Goal: Task Accomplishment & Management: Complete application form

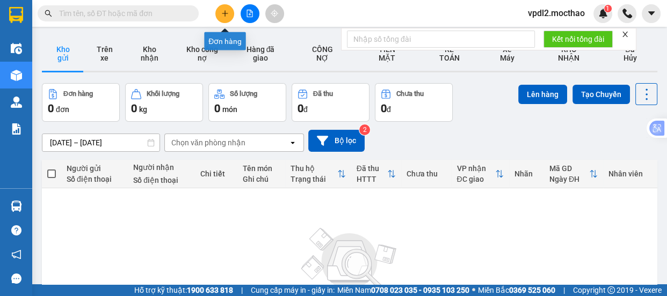
click at [224, 11] on icon "plus" at bounding box center [224, 13] width 1 height 6
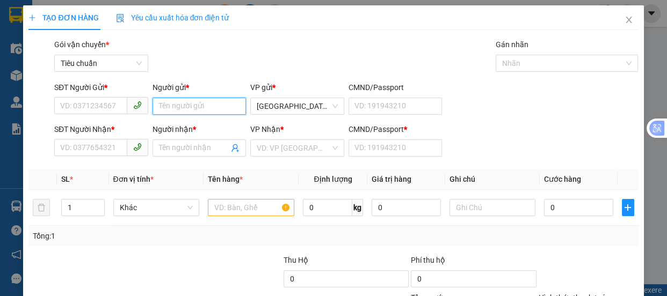
click at [188, 105] on input "Người gửi *" at bounding box center [199, 106] width 94 height 17
type input "l"
type input "LƯU"
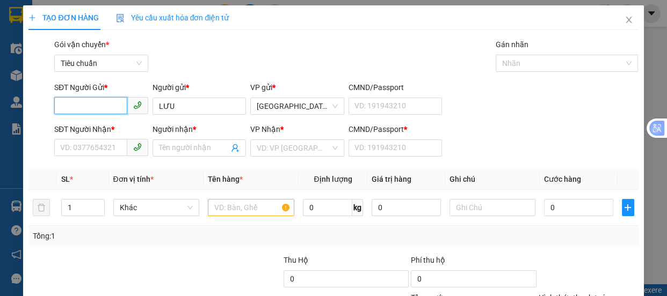
drag, startPoint x: 77, startPoint y: 103, endPoint x: 0, endPoint y: 148, distance: 89.8
click at [0, 136] on div "TẠO ĐƠN HÀNG Yêu cầu xuất hóa đơn điện tử Transit Pickup Surcharge Ids Transit …" at bounding box center [333, 148] width 667 height 296
type input "0933901179"
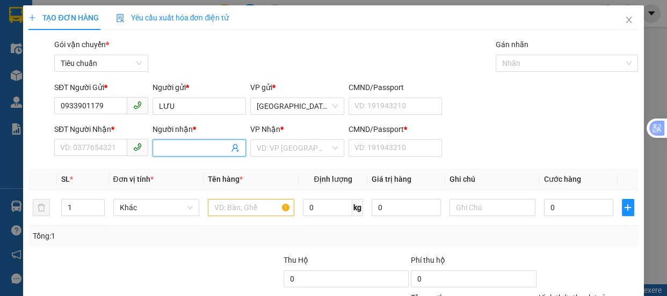
click at [190, 150] on input "Người nhận *" at bounding box center [194, 148] width 70 height 12
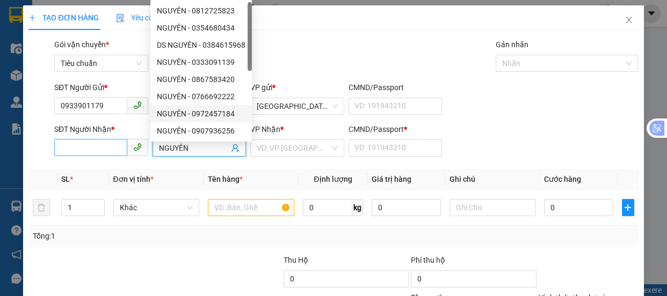
type input "NGUYÊN"
click at [68, 147] on input "SĐT Người Nhận *" at bounding box center [90, 147] width 73 height 17
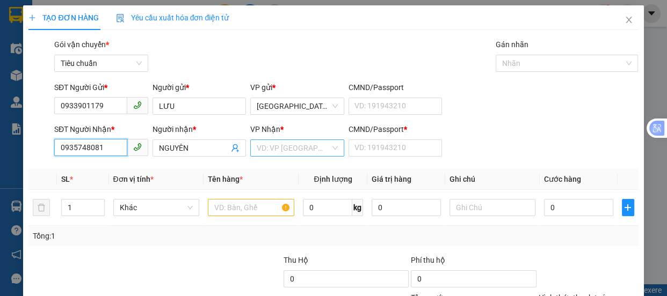
type input "0935748081"
click at [317, 154] on input "search" at bounding box center [294, 148] width 74 height 16
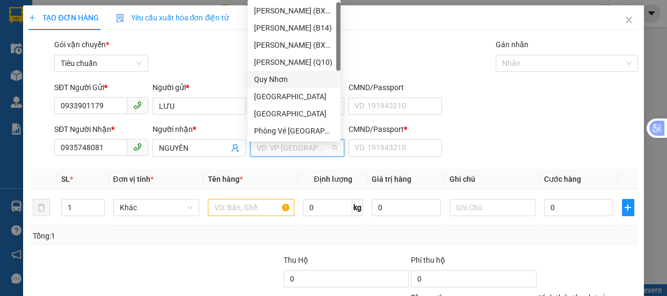
drag, startPoint x: 285, startPoint y: 83, endPoint x: 291, endPoint y: 105, distance: 22.4
click at [285, 83] on div "Quy Nhơn" at bounding box center [294, 80] width 80 height 12
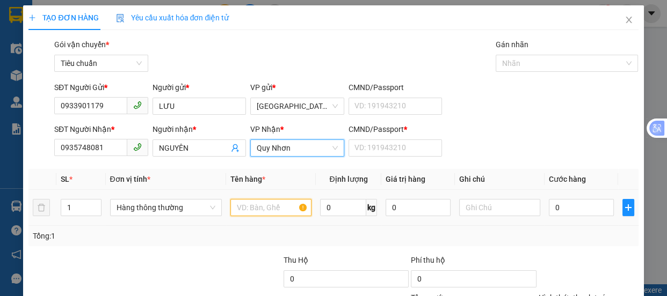
drag, startPoint x: 242, startPoint y: 204, endPoint x: 272, endPoint y: 177, distance: 40.7
click at [247, 202] on input "text" at bounding box center [270, 207] width 81 height 17
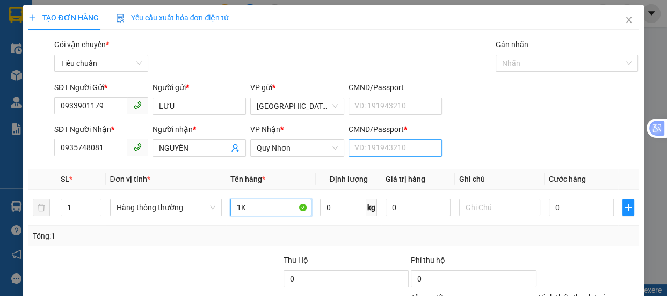
type input "1K"
drag, startPoint x: 365, startPoint y: 154, endPoint x: 344, endPoint y: 135, distance: 27.7
click at [365, 154] on input "CMND/Passport *" at bounding box center [395, 148] width 94 height 17
type input "0"
drag, startPoint x: 247, startPoint y: 200, endPoint x: 260, endPoint y: 200, distance: 13.4
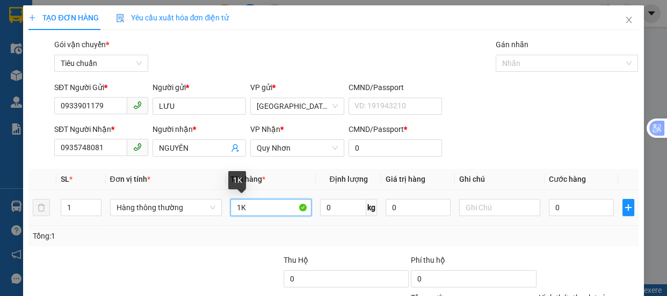
click at [247, 202] on input "1K" at bounding box center [270, 207] width 81 height 17
type input "1"
type input "2T"
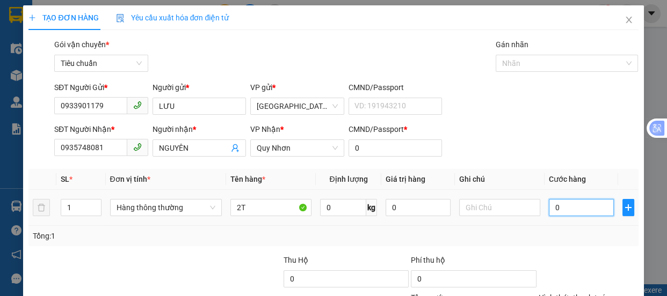
click at [574, 209] on input "0" at bounding box center [581, 207] width 65 height 17
type input "7"
type input "70"
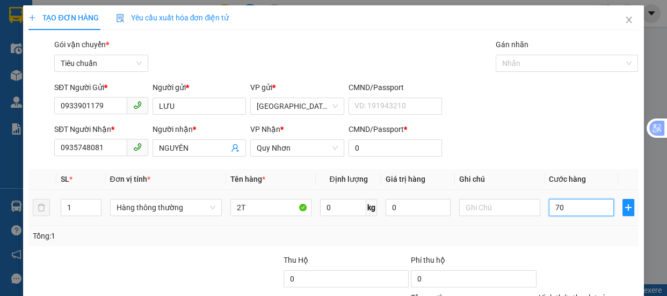
type input "70"
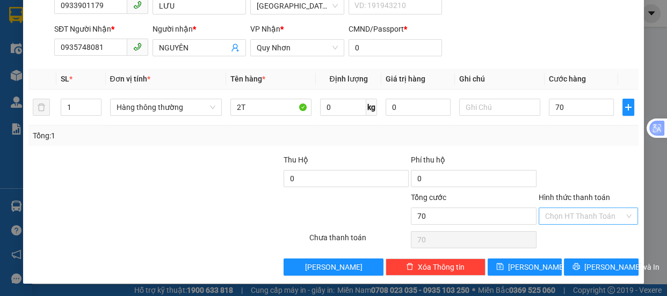
type input "70.000"
click at [562, 216] on input "Hình thức thanh toán" at bounding box center [584, 216] width 79 height 16
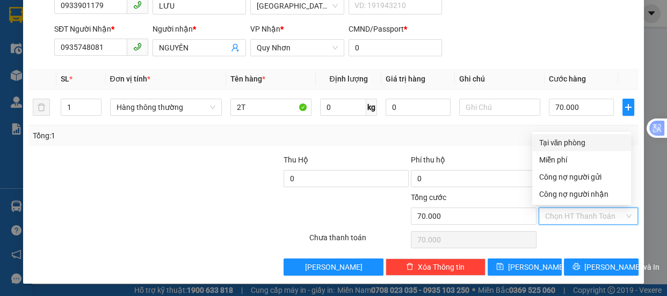
click at [552, 145] on div "Tại văn phòng" at bounding box center [581, 143] width 86 height 12
type input "0"
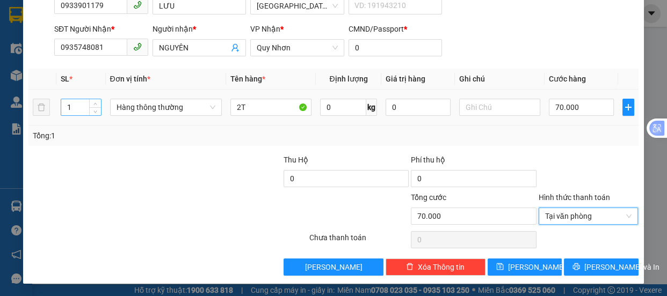
drag, startPoint x: 72, startPoint y: 108, endPoint x: 81, endPoint y: 100, distance: 11.0
click at [81, 100] on input "1" at bounding box center [80, 107] width 39 height 16
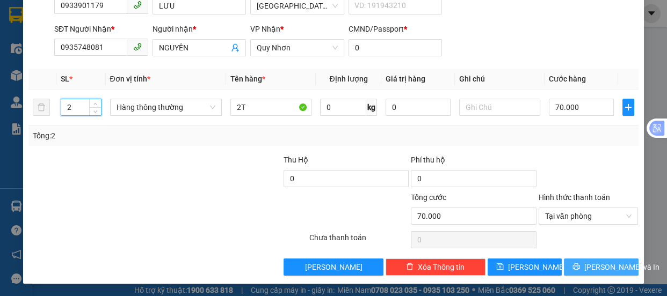
type input "2"
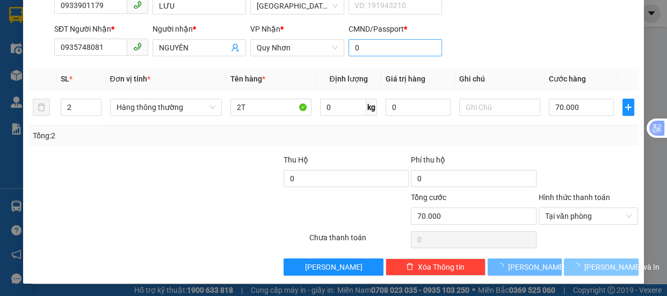
type input "0"
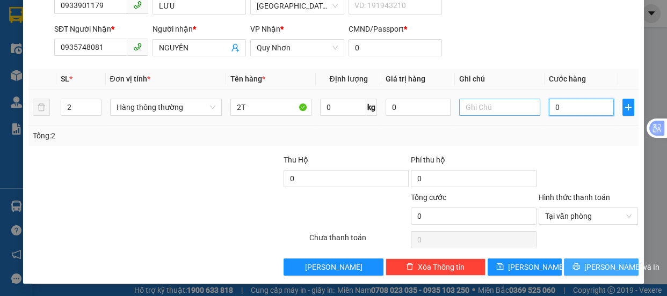
type input "7"
type input "70"
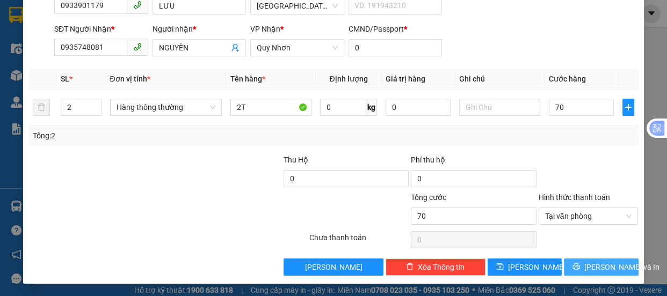
type input "70.000"
click at [594, 267] on span "[PERSON_NAME] và In" at bounding box center [621, 267] width 75 height 12
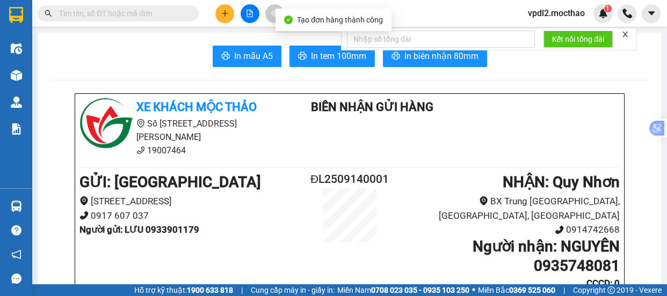
click at [623, 35] on icon "close" at bounding box center [625, 35] width 8 height 8
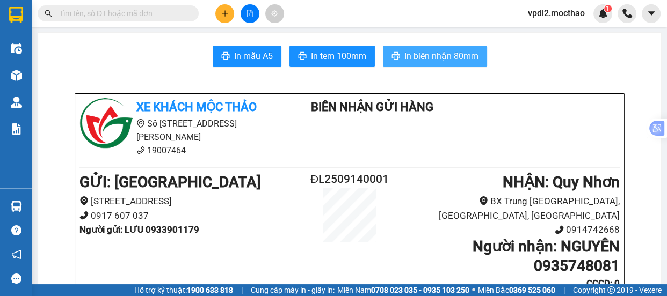
click at [455, 57] on span "In biên nhận 80mm" at bounding box center [441, 55] width 74 height 13
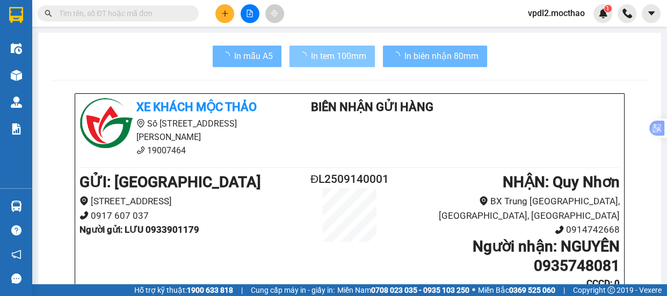
click at [327, 56] on span "In tem 100mm" at bounding box center [338, 55] width 55 height 13
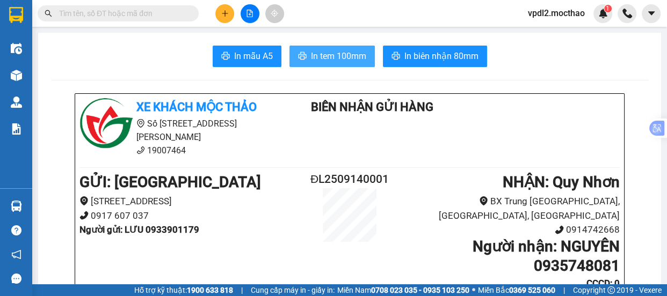
click at [324, 58] on span "In tem 100mm" at bounding box center [338, 55] width 55 height 13
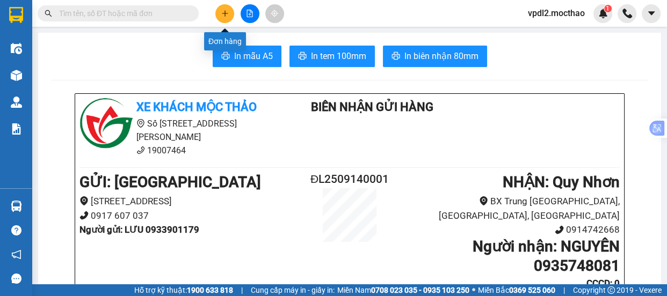
click at [228, 15] on icon "plus" at bounding box center [225, 14] width 8 height 8
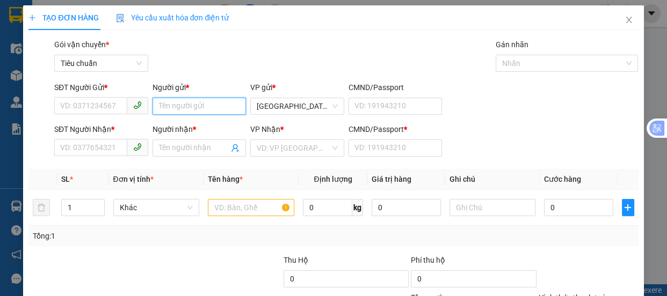
click at [173, 101] on input "Người gửi *" at bounding box center [199, 106] width 94 height 17
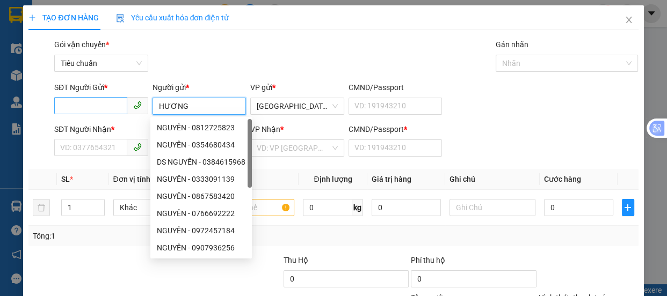
type input "HƯƠNG"
click at [73, 102] on input "SĐT Người Gửi *" at bounding box center [90, 105] width 73 height 17
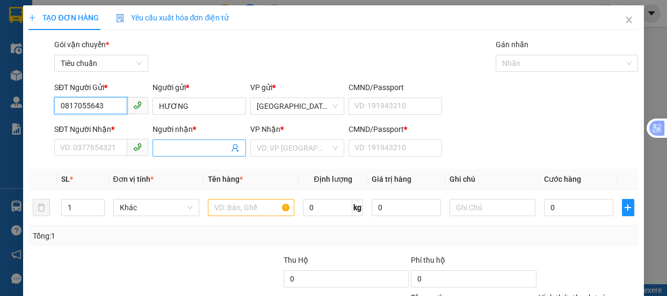
type input "0817055643"
drag, startPoint x: 183, startPoint y: 146, endPoint x: 229, endPoint y: 93, distance: 70.0
click at [193, 126] on div "Người nhận * Tên người nhận" at bounding box center [199, 142] width 94 height 38
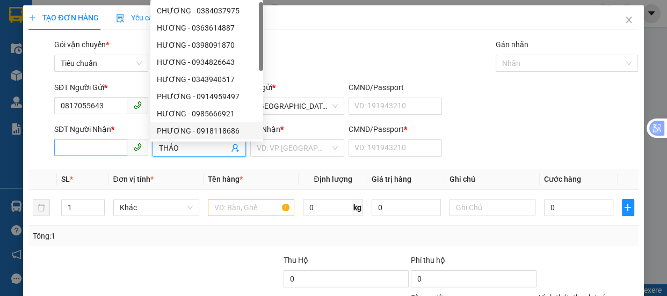
type input "THẢO"
click at [103, 150] on input "SĐT Người Nhận *" at bounding box center [90, 147] width 73 height 17
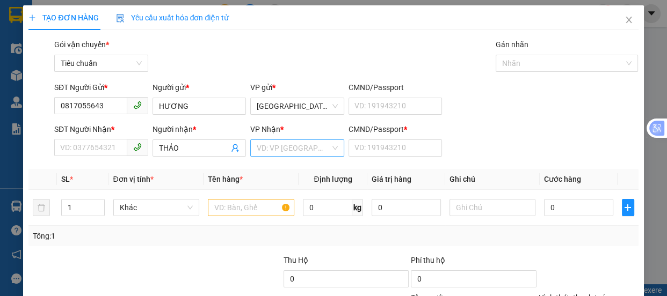
click at [306, 149] on input "search" at bounding box center [294, 148] width 74 height 16
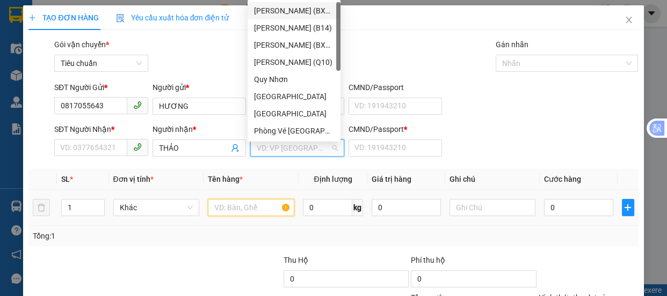
click at [251, 201] on input "text" at bounding box center [251, 207] width 86 height 17
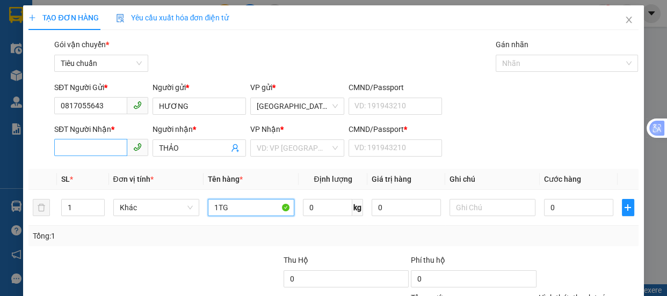
type input "1TG"
click at [86, 145] on input "SĐT Người Nhận *" at bounding box center [90, 147] width 73 height 17
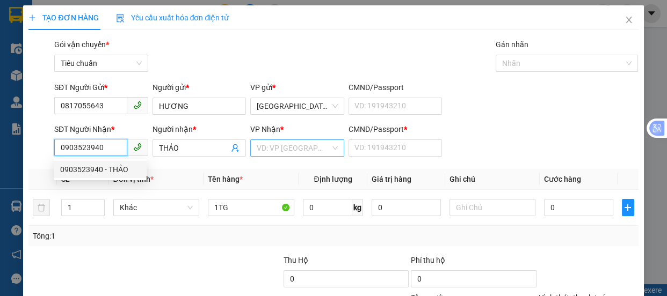
type input "0903523940"
click at [299, 145] on input "search" at bounding box center [294, 148] width 74 height 16
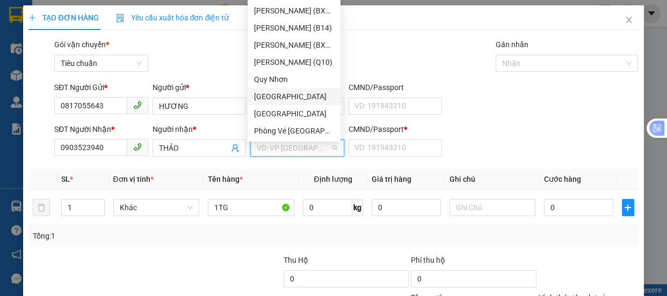
click at [271, 89] on div "[GEOGRAPHIC_DATA]" at bounding box center [293, 96] width 93 height 17
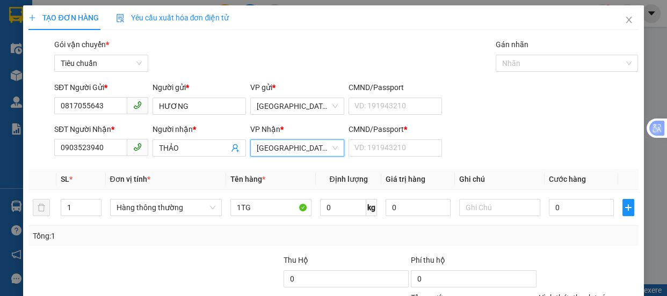
click at [289, 153] on span "[GEOGRAPHIC_DATA]" at bounding box center [297, 148] width 81 height 16
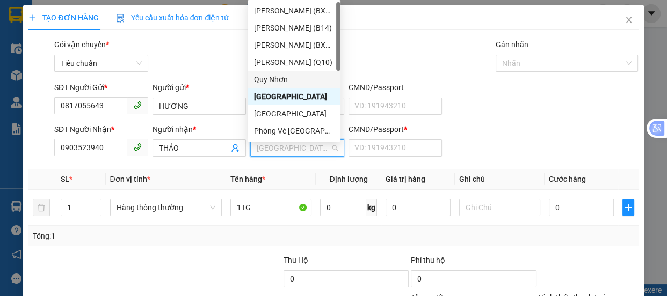
click at [278, 79] on div "Quy Nhơn" at bounding box center [294, 80] width 80 height 12
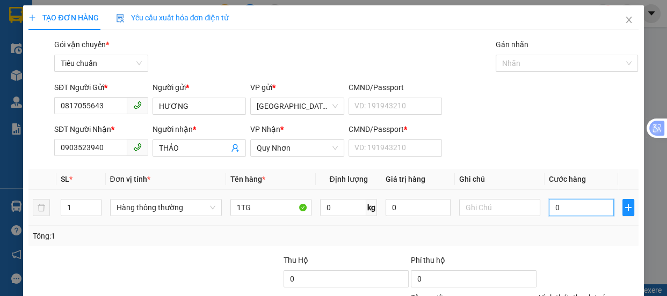
drag, startPoint x: 569, startPoint y: 207, endPoint x: 243, endPoint y: 254, distance: 329.3
click at [568, 207] on input "0" at bounding box center [581, 207] width 65 height 17
type input "6"
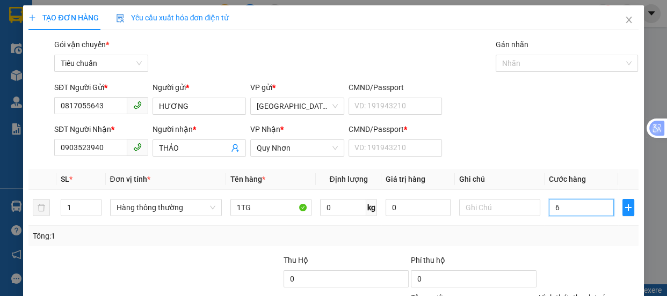
type input "60"
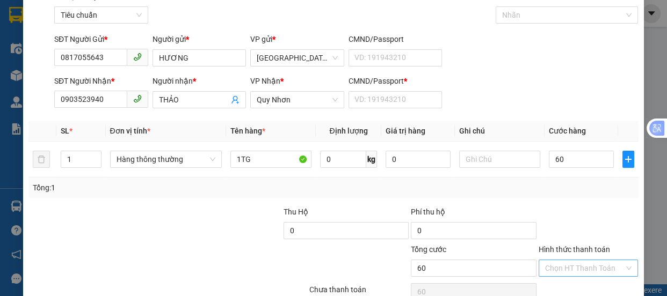
type input "60.000"
drag, startPoint x: 555, startPoint y: 264, endPoint x: 555, endPoint y: 210, distance: 54.2
click at [555, 263] on input "Hình thức thanh toán" at bounding box center [584, 268] width 79 height 16
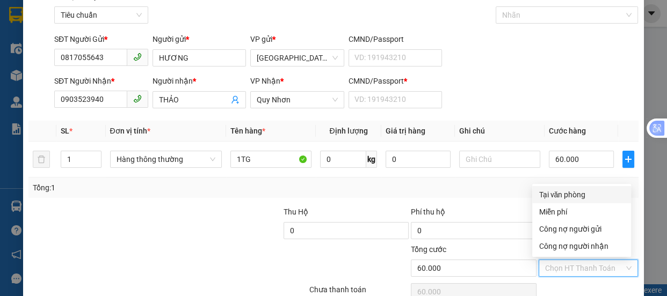
click at [558, 192] on div "Tại văn phòng" at bounding box center [581, 195] width 86 height 12
type input "0"
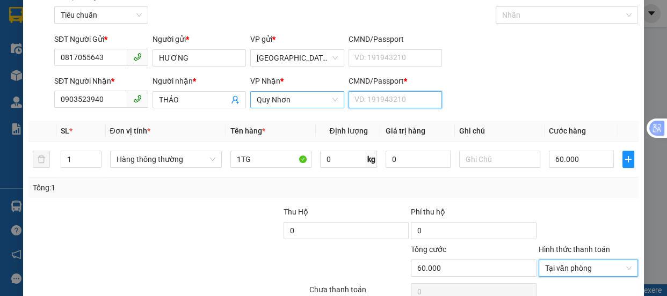
drag, startPoint x: 376, startPoint y: 98, endPoint x: 333, endPoint y: 107, distance: 43.9
click at [376, 98] on input "CMND/Passport *" at bounding box center [395, 99] width 94 height 17
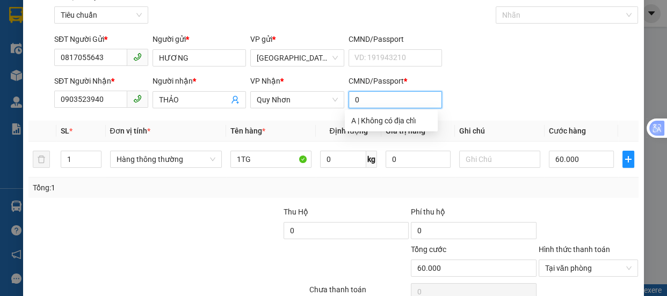
scroll to position [100, 0]
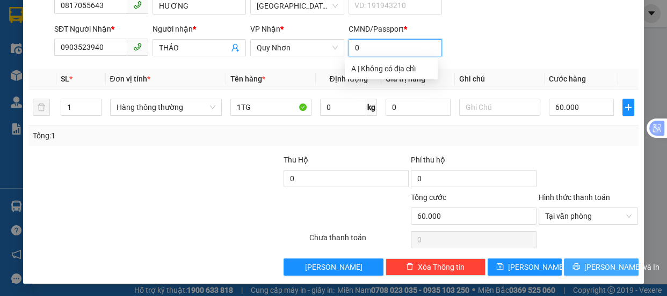
type input "0"
click at [594, 269] on span "[PERSON_NAME] và In" at bounding box center [621, 267] width 75 height 12
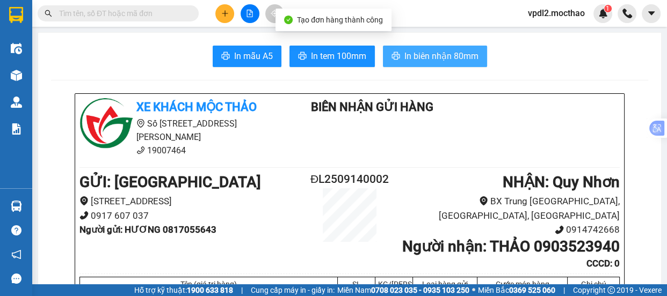
click at [433, 56] on span "In biên nhận 80mm" at bounding box center [441, 55] width 74 height 13
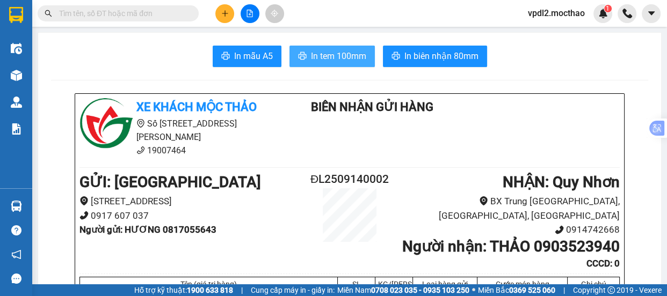
click at [335, 54] on span "In tem 100mm" at bounding box center [338, 55] width 55 height 13
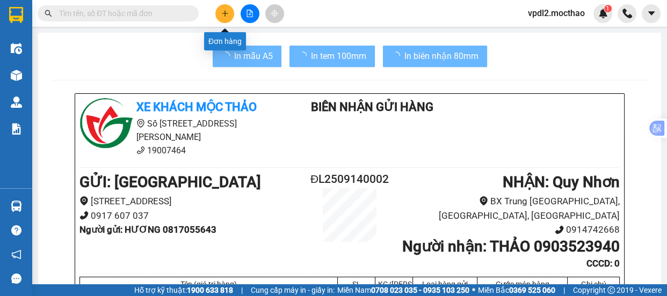
click at [227, 11] on icon "plus" at bounding box center [225, 14] width 8 height 8
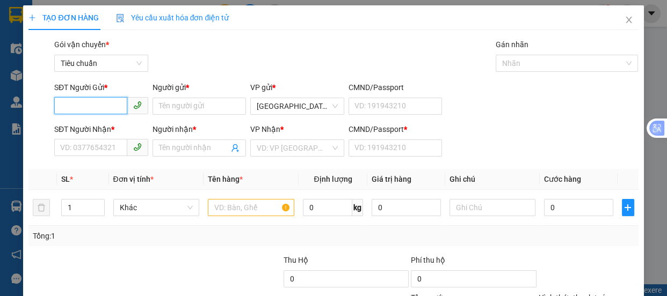
click at [72, 98] on input "SĐT Người Gửi *" at bounding box center [90, 105] width 73 height 17
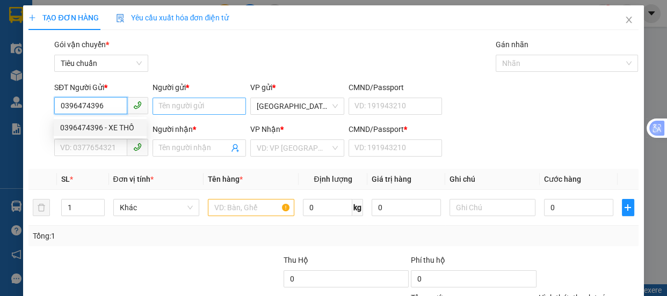
type input "0396474396"
drag, startPoint x: 169, startPoint y: 106, endPoint x: 153, endPoint y: 57, distance: 51.4
click at [170, 77] on div "Transit Pickup Surcharge Ids Transit Deliver Surcharge Ids Transit Deliver Surc…" at bounding box center [332, 208] width 609 height 338
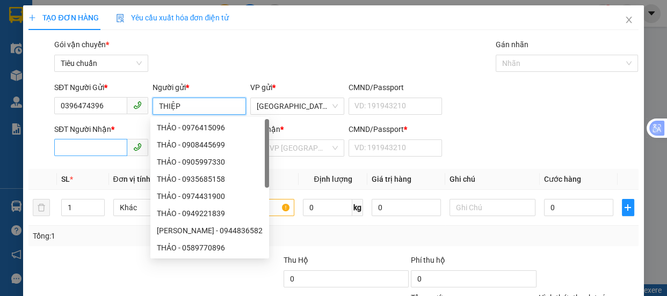
type input "THIỆP"
click at [97, 147] on input "SĐT Người Nhận *" at bounding box center [90, 147] width 73 height 17
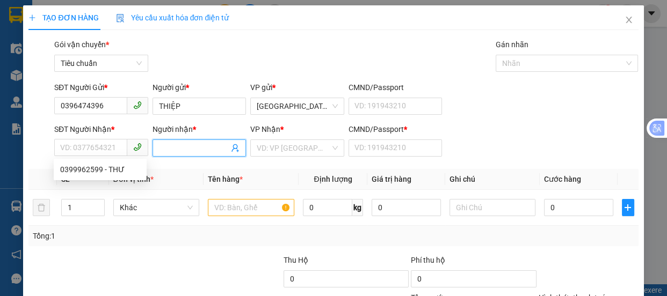
click at [183, 150] on input "Người nhận *" at bounding box center [194, 148] width 70 height 12
type input "CÔ MAI"
click at [70, 151] on input "SĐT Người Nhận *" at bounding box center [90, 147] width 73 height 17
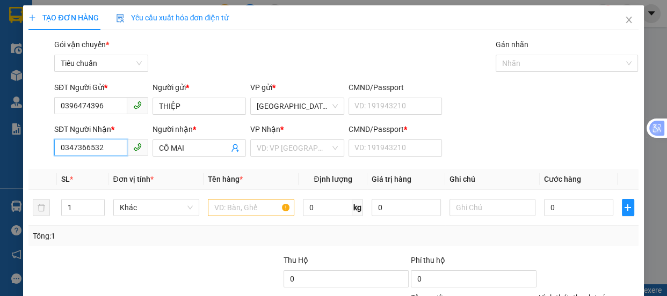
type input "0347366532"
click at [295, 129] on div "VP Nhận *" at bounding box center [297, 129] width 94 height 12
drag, startPoint x: 296, startPoint y: 145, endPoint x: 301, endPoint y: 139, distance: 8.5
click at [296, 146] on input "search" at bounding box center [294, 148] width 74 height 16
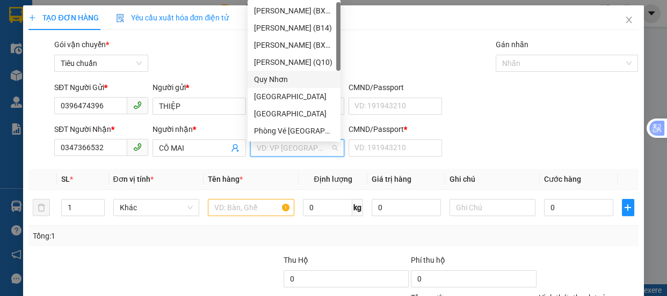
click at [286, 80] on div "Quy Nhơn" at bounding box center [294, 80] width 80 height 12
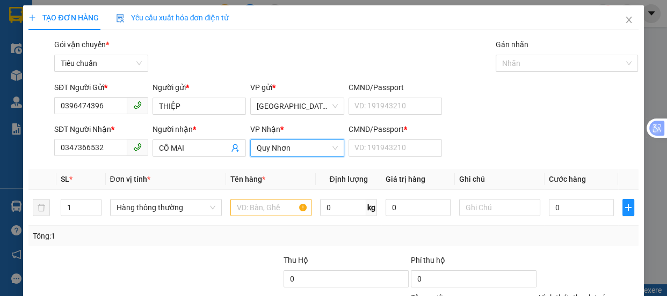
scroll to position [48, 0]
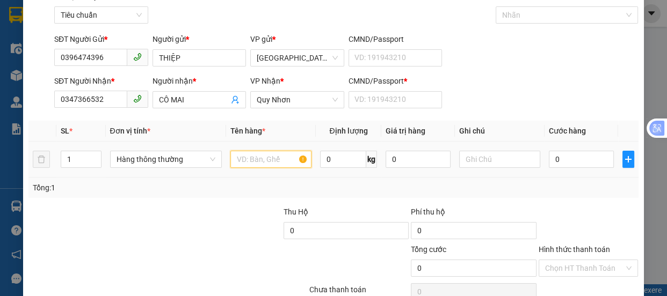
drag, startPoint x: 261, startPoint y: 157, endPoint x: 274, endPoint y: 139, distance: 21.9
click at [261, 155] on input "text" at bounding box center [270, 159] width 81 height 17
type input "3T"
click at [76, 156] on input "1" at bounding box center [80, 159] width 39 height 16
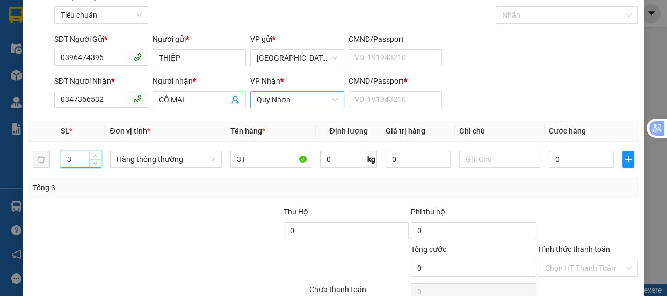
click at [291, 98] on span "Quy Nhơn" at bounding box center [297, 100] width 81 height 16
type input "3"
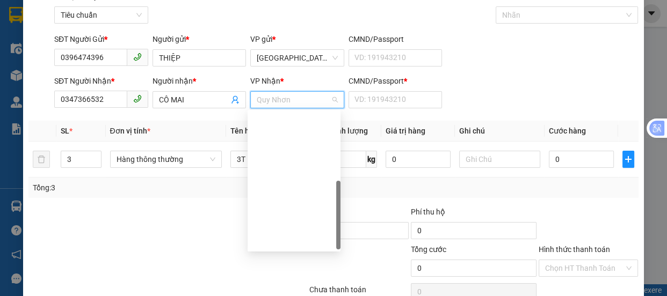
scroll to position [154, 0]
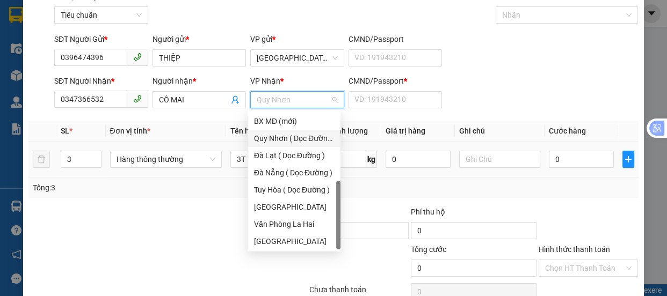
drag, startPoint x: 296, startPoint y: 134, endPoint x: 398, endPoint y: 144, distance: 102.5
click at [302, 134] on div "Quy Nhơn ( Dọc Đường )" at bounding box center [294, 139] width 80 height 12
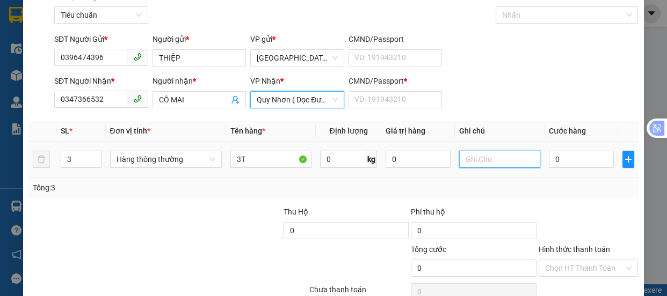
drag, startPoint x: 461, startPoint y: 163, endPoint x: 450, endPoint y: 161, distance: 11.6
click at [462, 159] on input "text" at bounding box center [499, 159] width 81 height 17
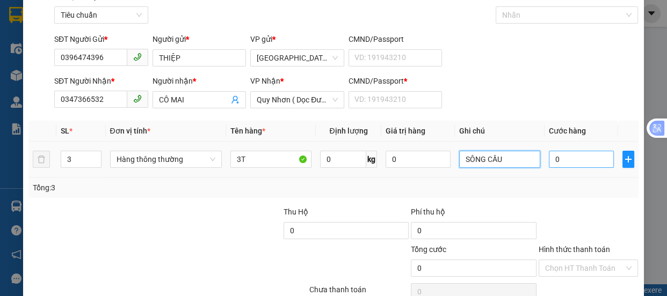
type input "SÔNG CẦU"
drag, startPoint x: 573, startPoint y: 161, endPoint x: 599, endPoint y: 141, distance: 33.0
click at [574, 160] on input "0" at bounding box center [581, 159] width 65 height 17
type input "1"
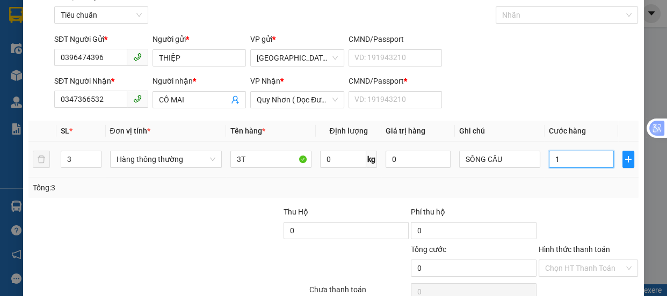
type input "1"
type input "17"
type input "170"
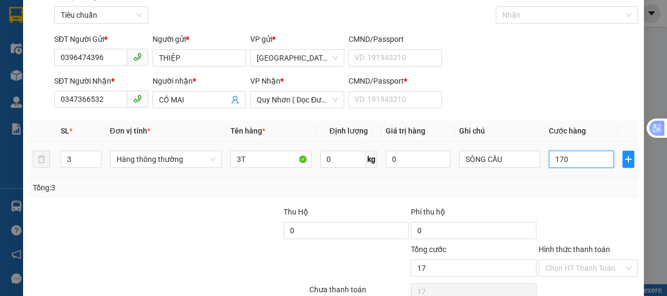
type input "170"
type input "170.000"
click at [563, 266] on input "Hình thức thanh toán" at bounding box center [584, 268] width 79 height 16
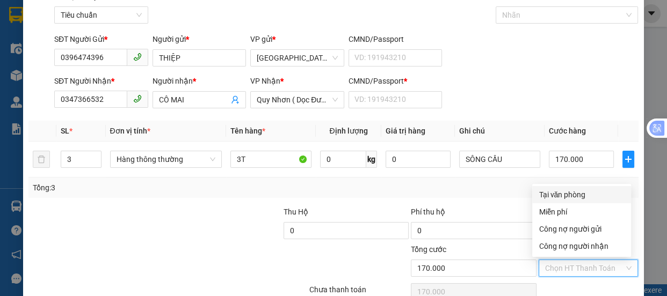
click at [566, 193] on div "Tại văn phòng" at bounding box center [581, 195] width 86 height 12
type input "0"
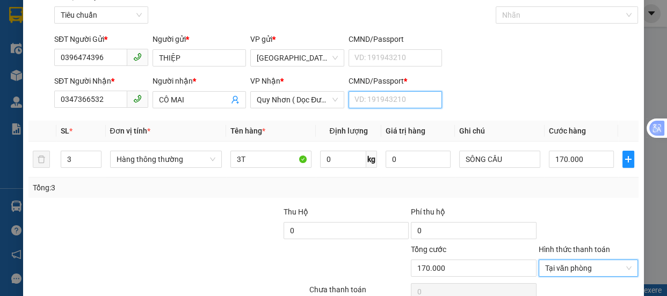
click at [388, 103] on input "CMND/Passport *" at bounding box center [395, 99] width 94 height 17
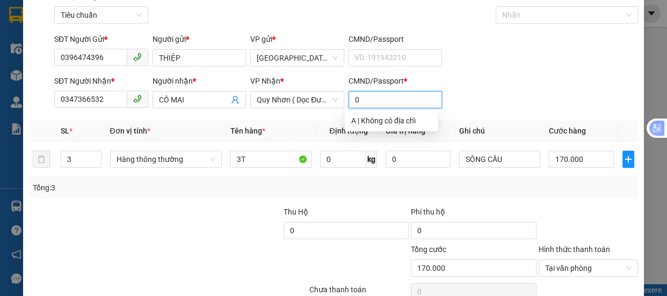
scroll to position [100, 0]
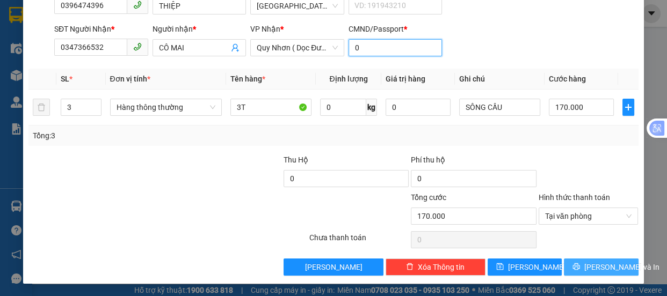
type input "0"
click at [591, 266] on span "[PERSON_NAME] và In" at bounding box center [621, 267] width 75 height 12
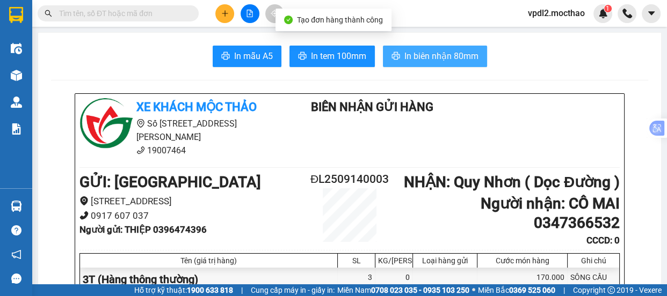
click at [426, 60] on span "In biên nhận 80mm" at bounding box center [441, 55] width 74 height 13
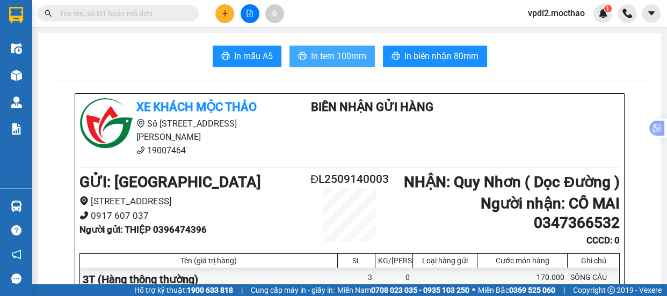
click at [332, 61] on span "In tem 100mm" at bounding box center [338, 55] width 55 height 13
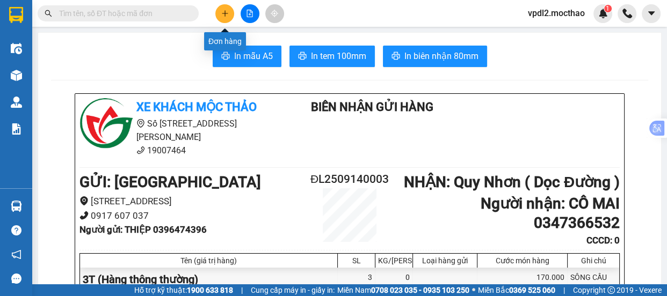
click at [225, 13] on icon "plus" at bounding box center [225, 13] width 6 height 1
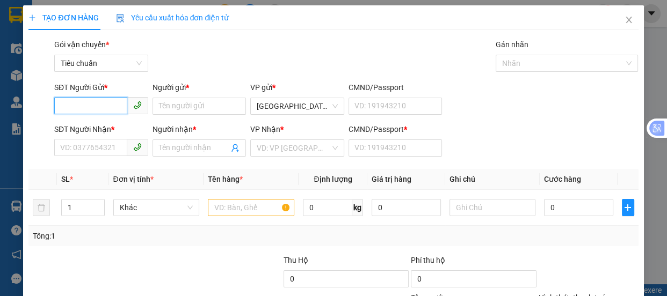
click at [74, 112] on input "SĐT Người Gửi *" at bounding box center [90, 105] width 73 height 17
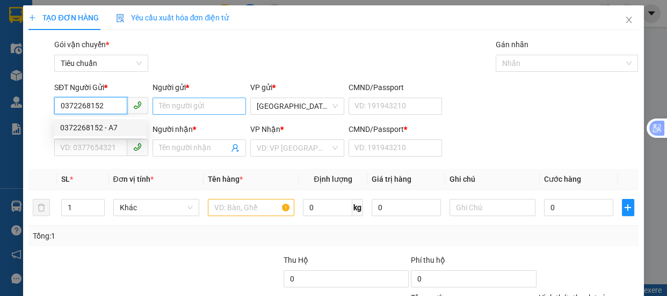
type input "0372268152"
click at [164, 105] on input "Người gửi *" at bounding box center [199, 106] width 94 height 17
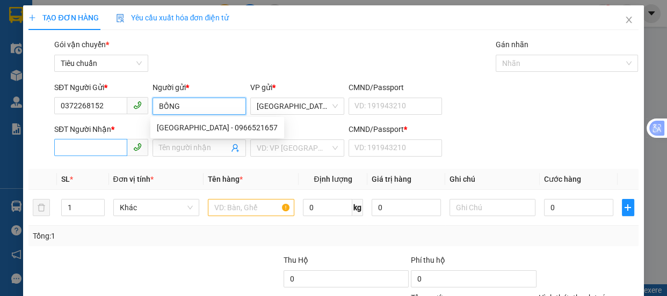
type input "BỒNG"
drag, startPoint x: 92, startPoint y: 150, endPoint x: 104, endPoint y: 145, distance: 12.8
click at [101, 146] on input "SĐT Người Nhận *" at bounding box center [90, 147] width 73 height 17
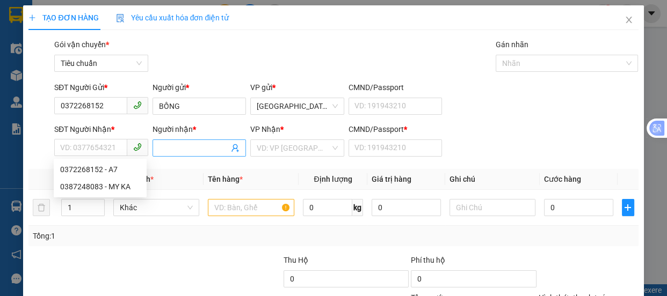
click at [163, 149] on input "Người nhận *" at bounding box center [194, 148] width 70 height 12
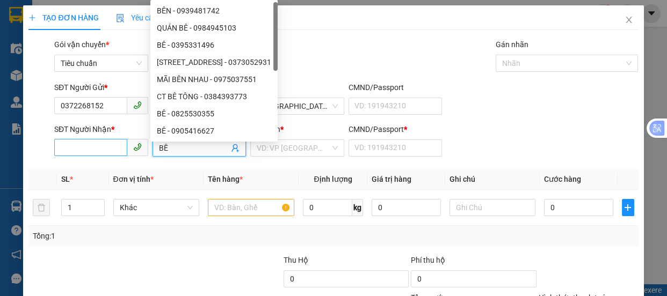
type input "BÊ"
drag, startPoint x: 92, startPoint y: 152, endPoint x: 192, endPoint y: 149, distance: 99.4
click at [96, 150] on input "SĐT Người Nhận *" at bounding box center [90, 147] width 73 height 17
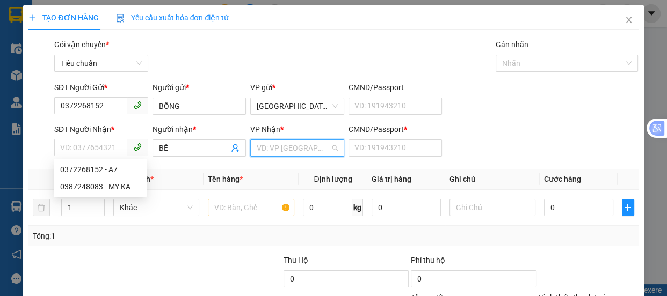
click at [294, 149] on input "search" at bounding box center [294, 148] width 74 height 16
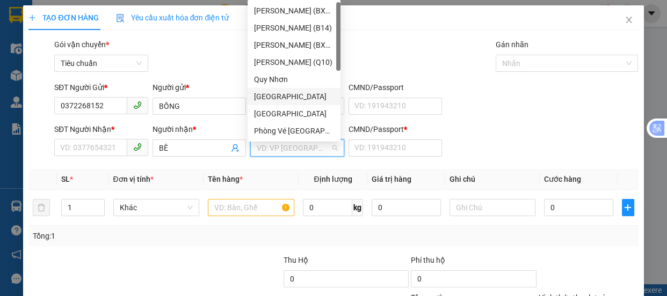
scroll to position [154, 0]
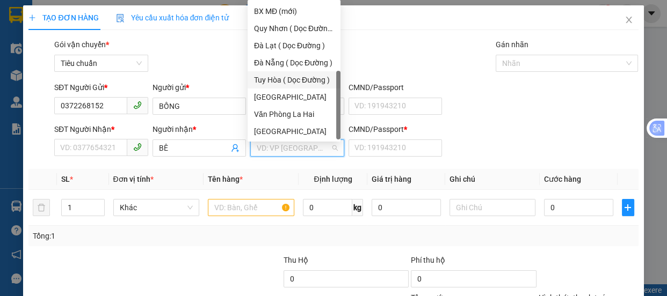
click at [309, 79] on div "Tuy Hòa ( Dọc Đường )" at bounding box center [294, 80] width 80 height 12
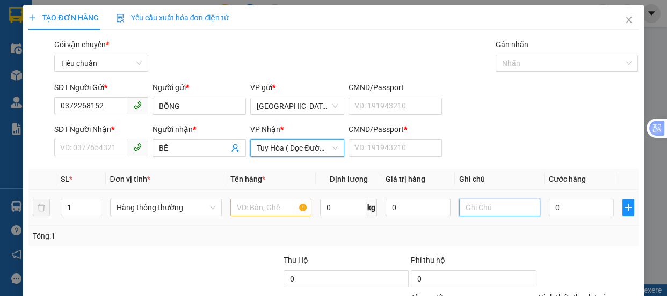
click at [477, 205] on input "text" at bounding box center [499, 207] width 81 height 17
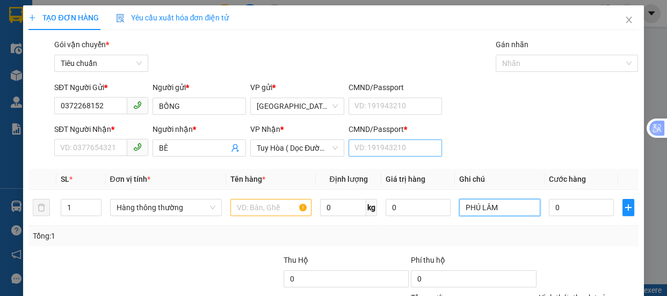
type input "PHÚ LÂM"
drag, startPoint x: 365, startPoint y: 150, endPoint x: 365, endPoint y: 134, distance: 16.7
click at [365, 150] on input "CMND/Passport *" at bounding box center [395, 148] width 94 height 17
type input "0"
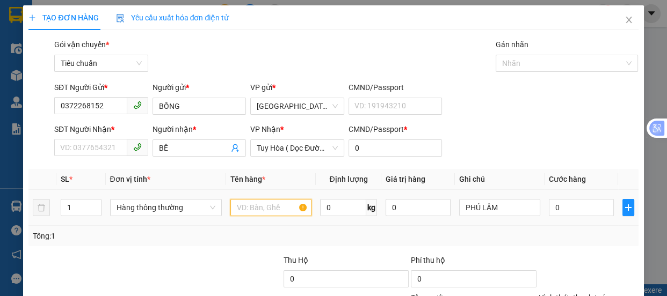
click at [263, 206] on input "text" at bounding box center [270, 207] width 81 height 17
type input "2 BAO"
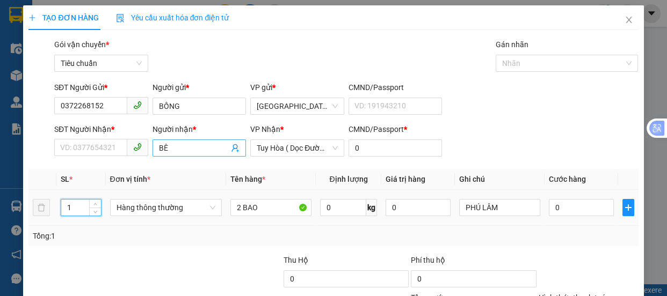
drag, startPoint x: 75, startPoint y: 205, endPoint x: 164, endPoint y: 147, distance: 105.9
click at [100, 187] on table "SL * Đơn vị tính * Tên hàng * Định lượng Giá trị hàng Ghi chú Cước hàng 1 Hàng …" at bounding box center [332, 197] width 609 height 57
type input "2"
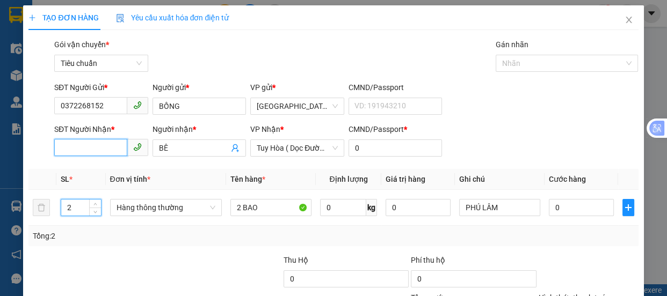
drag, startPoint x: 79, startPoint y: 150, endPoint x: 99, endPoint y: 6, distance: 145.8
click at [76, 114] on form "SĐT Người Gửi * 0372268152 Người gửi * BỒNG VP gửi * Đà Lạt CMND/Passport VD: […" at bounding box center [332, 121] width 609 height 79
type input "0975066004"
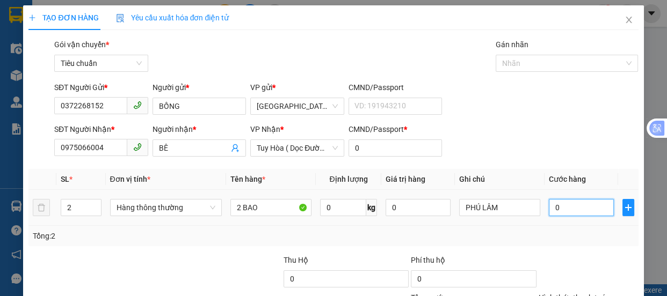
click at [562, 204] on input "0" at bounding box center [581, 207] width 65 height 17
type input "1"
type input "14"
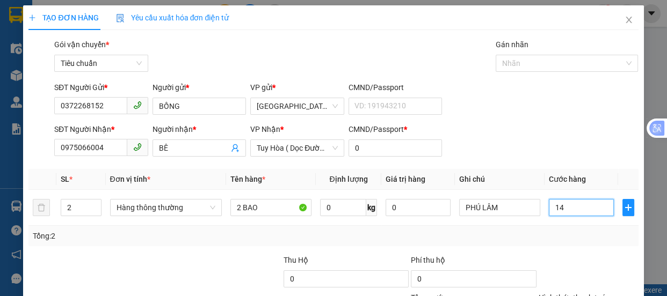
type input "14"
type input "140"
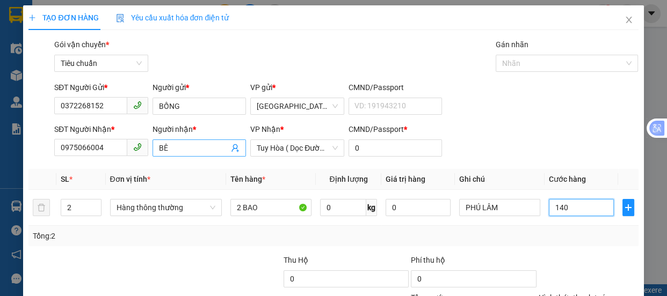
scroll to position [100, 0]
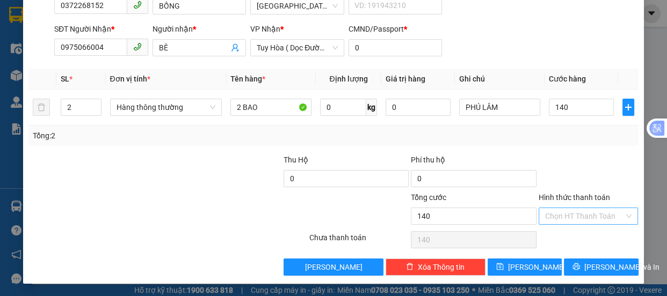
type input "140.000"
click at [549, 214] on input "Hình thức thanh toán" at bounding box center [584, 216] width 79 height 16
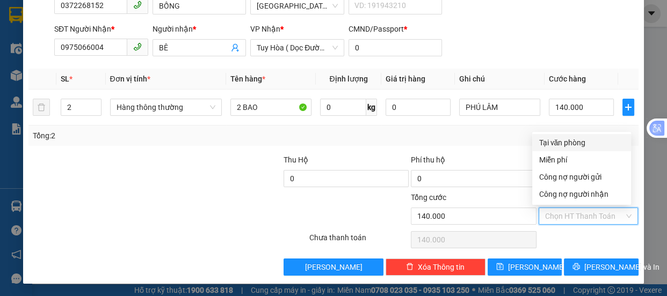
click at [549, 145] on div "Tại văn phòng" at bounding box center [581, 143] width 86 height 12
type input "0"
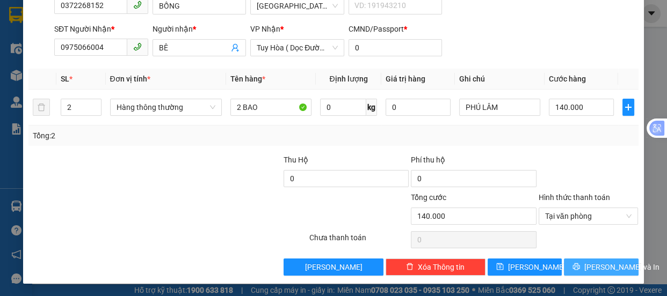
click at [593, 268] on span "[PERSON_NAME] và In" at bounding box center [621, 267] width 75 height 12
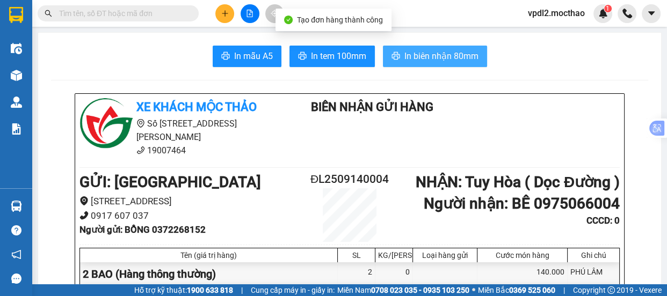
click at [427, 59] on span "In biên nhận 80mm" at bounding box center [441, 55] width 74 height 13
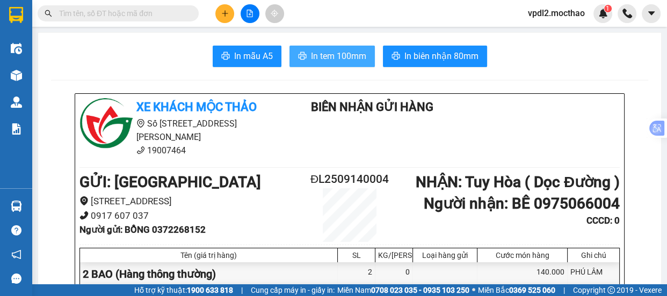
click at [322, 63] on span "In tem 100mm" at bounding box center [338, 55] width 55 height 13
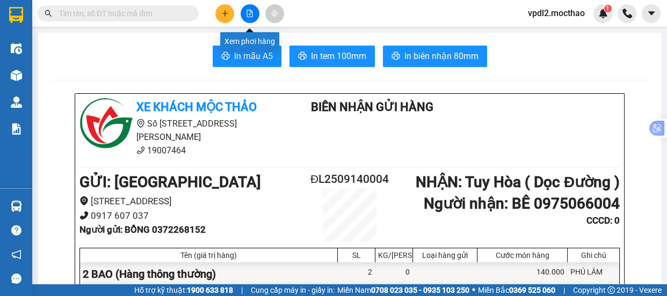
click at [249, 11] on icon "file-add" at bounding box center [250, 14] width 8 height 8
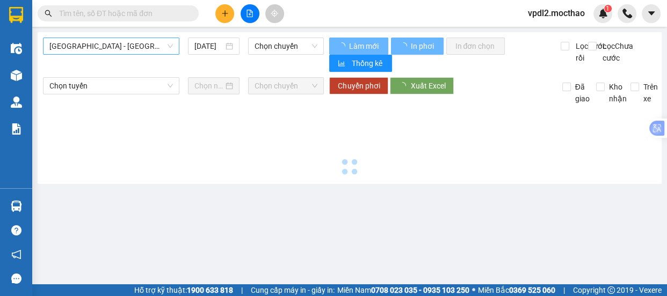
type input "[DATE]"
click at [119, 50] on span "[GEOGRAPHIC_DATA] - [GEOGRAPHIC_DATA]" at bounding box center [110, 46] width 123 height 16
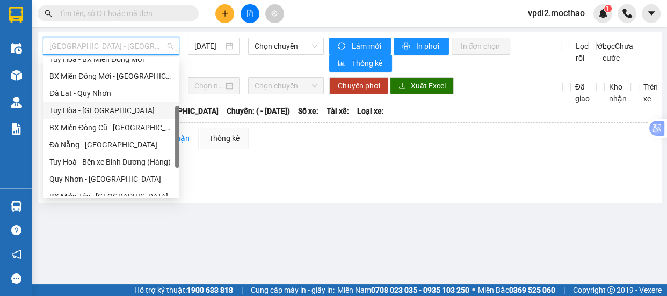
scroll to position [195, 0]
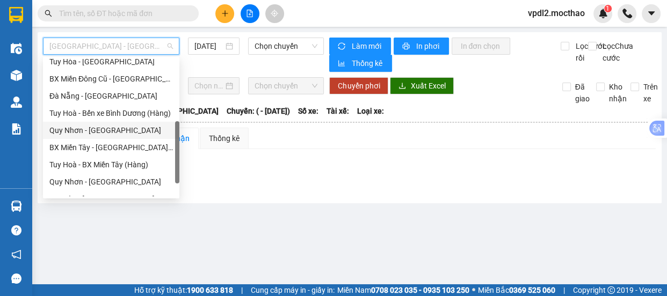
click at [83, 134] on div "Quy Nhơn - [GEOGRAPHIC_DATA]" at bounding box center [110, 131] width 123 height 12
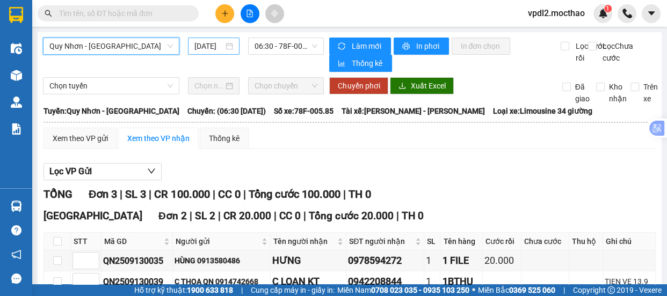
click at [229, 45] on div "[DATE]" at bounding box center [213, 46] width 39 height 12
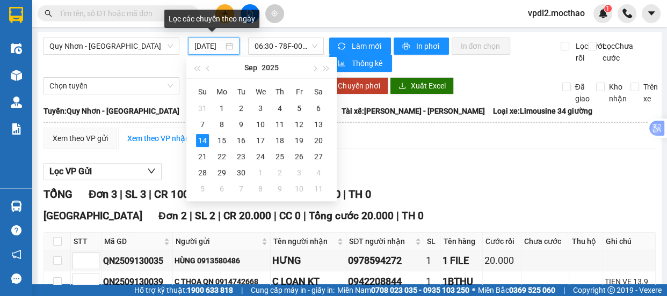
scroll to position [0, 9]
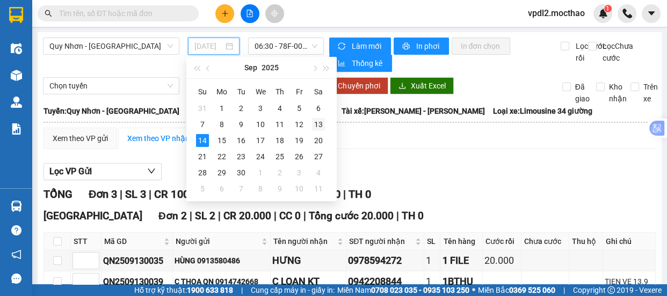
click at [322, 123] on div "13" at bounding box center [318, 124] width 13 height 13
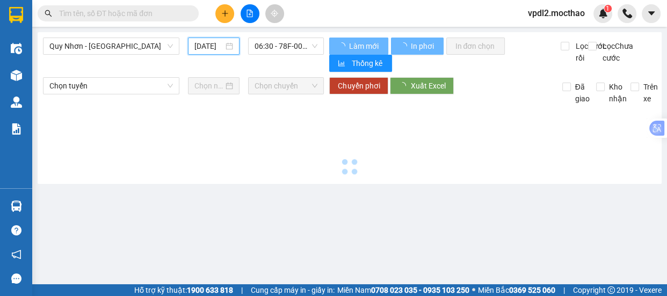
scroll to position [0, 9]
type input "[DATE]"
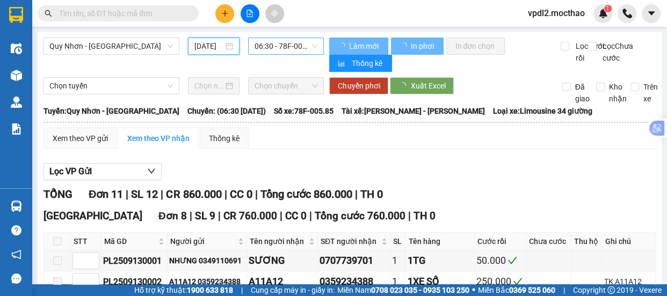
click at [304, 45] on span "06:30 - 78F-005.85" at bounding box center [285, 46] width 63 height 16
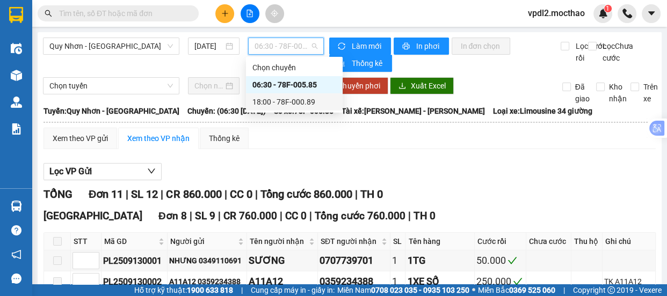
click at [289, 103] on div "18:00 - 78F-000.89" at bounding box center [294, 102] width 84 height 12
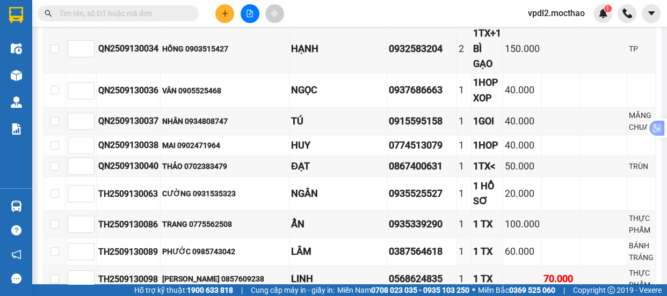
scroll to position [683, 0]
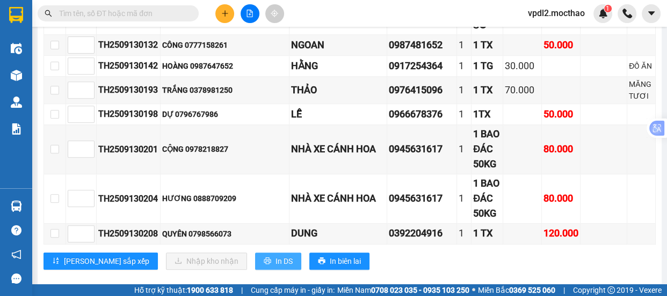
click at [275, 263] on span "In DS" at bounding box center [283, 262] width 17 height 12
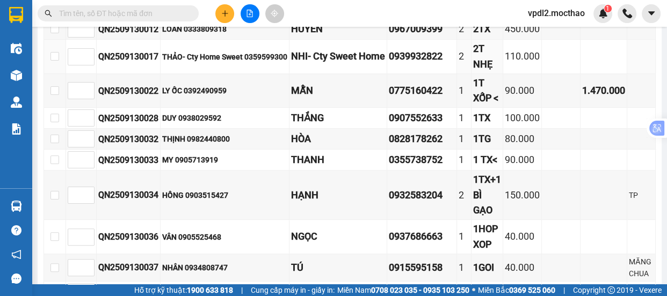
scroll to position [97, 0]
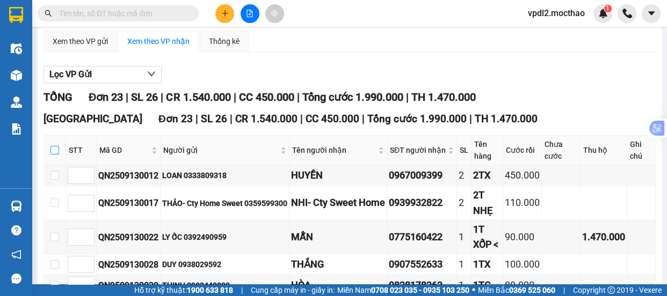
click at [50, 155] on input "checkbox" at bounding box center [54, 150] width 9 height 9
checkbox input "true"
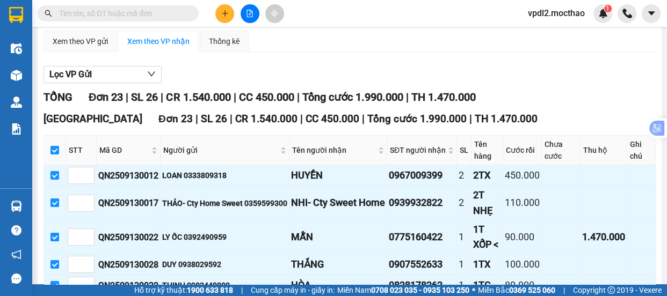
checkbox input "true"
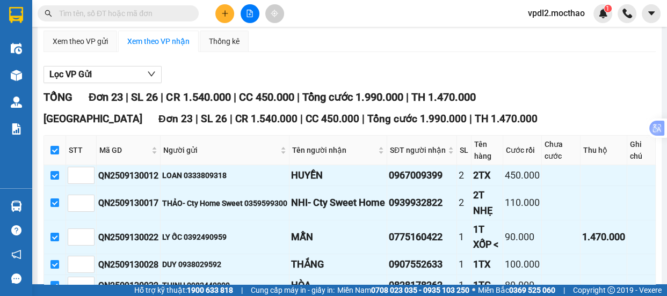
checkbox input "true"
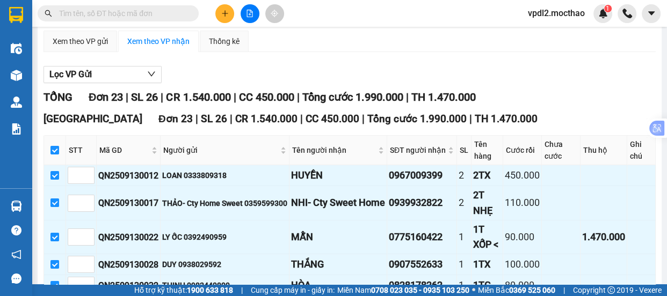
checkbox input "true"
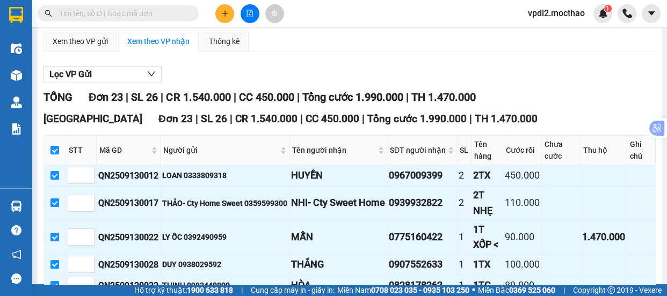
checkbox input "true"
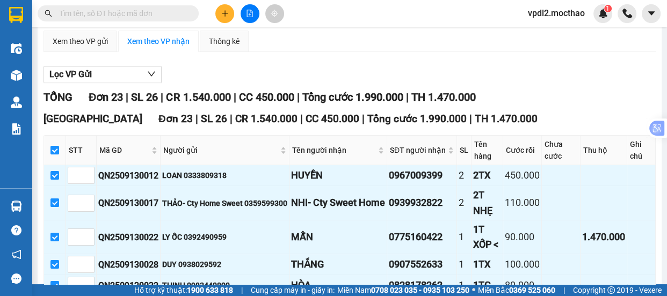
checkbox input "true"
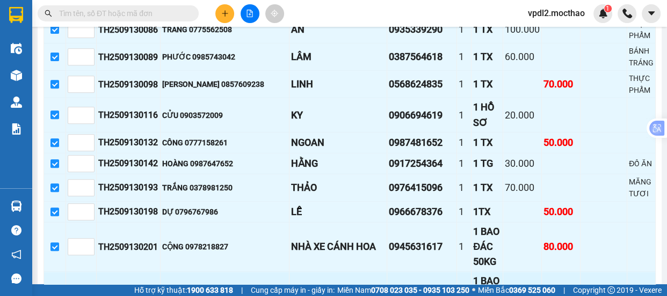
scroll to position [706, 0]
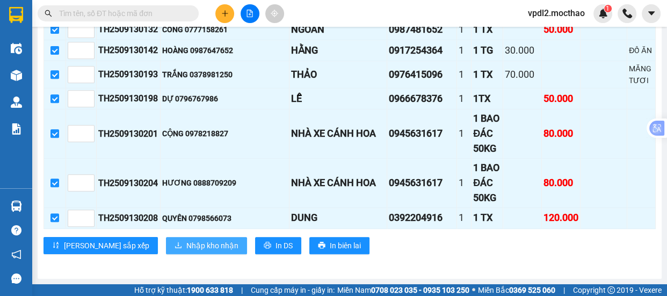
click at [186, 240] on span "Nhập kho nhận" at bounding box center [212, 246] width 52 height 12
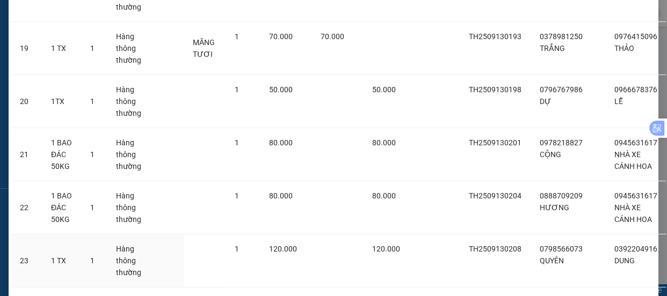
scroll to position [1117, 0]
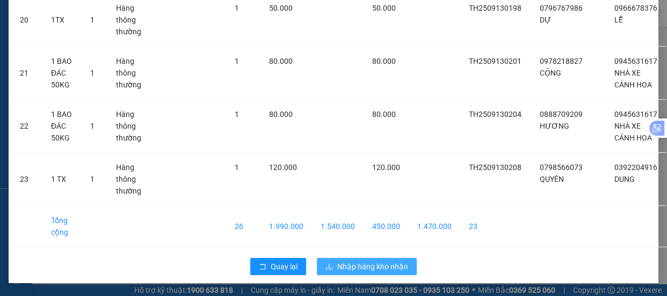
click at [346, 265] on span "Nhập hàng kho nhận" at bounding box center [372, 267] width 71 height 12
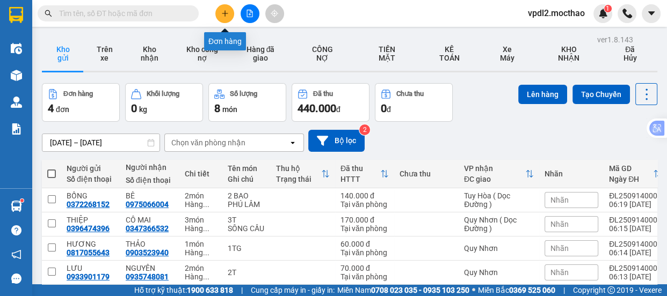
click at [223, 16] on icon "plus" at bounding box center [225, 14] width 8 height 8
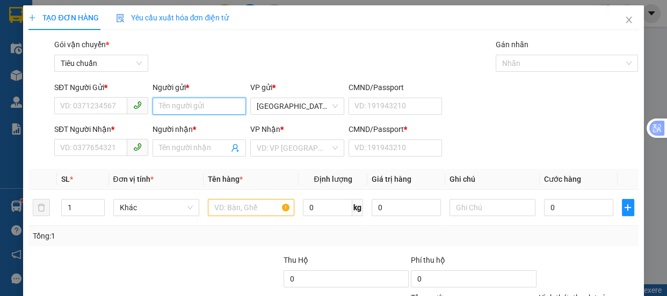
click at [166, 107] on input "Người gửi *" at bounding box center [199, 106] width 94 height 17
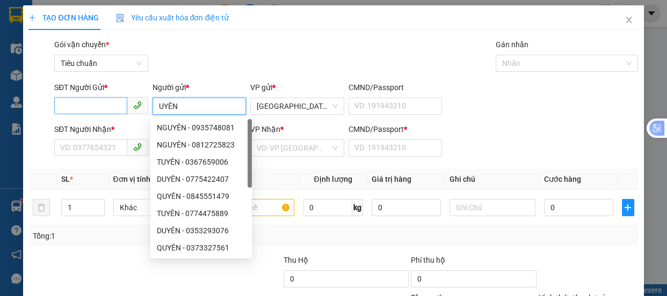
type input "UYÊN"
click at [86, 106] on input "SĐT Người Gửi *" at bounding box center [90, 105] width 73 height 17
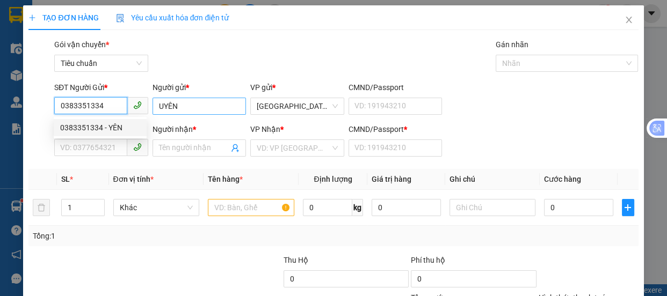
type input "0383351334"
click at [162, 106] on input "UYÊN" at bounding box center [199, 106] width 94 height 17
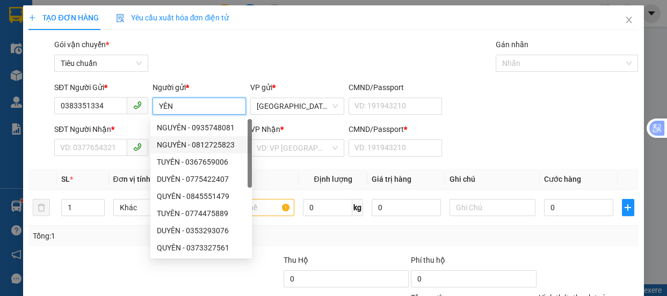
type input "YÊN"
click at [98, 137] on div "SĐT Người Nhận *" at bounding box center [101, 131] width 94 height 16
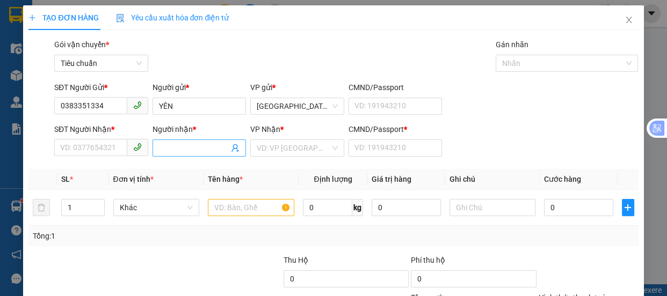
click at [178, 145] on input "Người nhận *" at bounding box center [194, 148] width 70 height 12
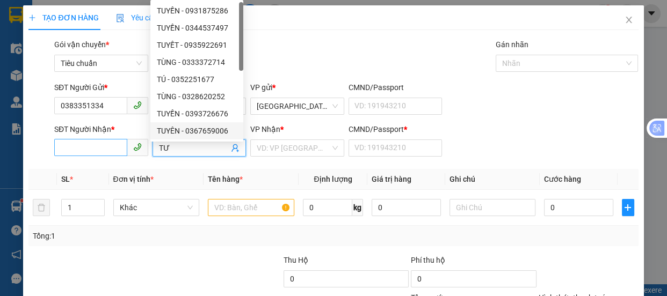
type input "TƯ"
drag, startPoint x: 97, startPoint y: 145, endPoint x: 0, endPoint y: 4, distance: 171.1
click at [97, 145] on input "SĐT Người Nhận *" at bounding box center [90, 147] width 73 height 17
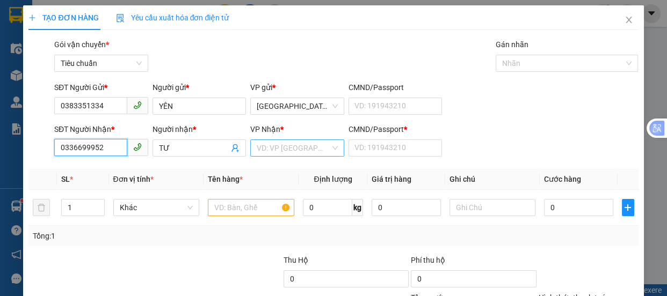
type input "0336699952"
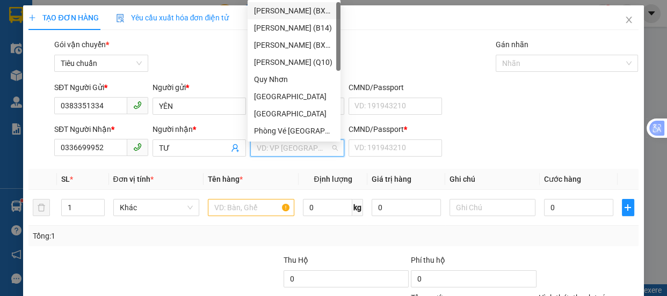
click at [270, 148] on input "search" at bounding box center [294, 148] width 74 height 16
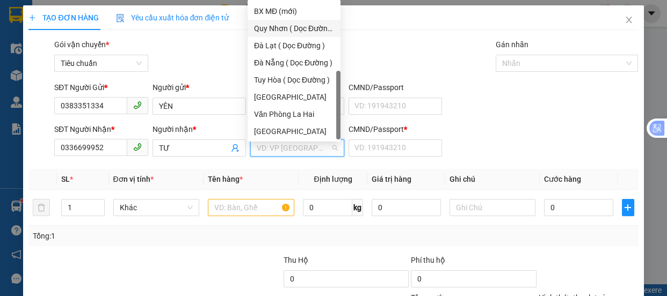
click at [294, 27] on div "Quy Nhơn ( Dọc Đường )" at bounding box center [294, 29] width 80 height 12
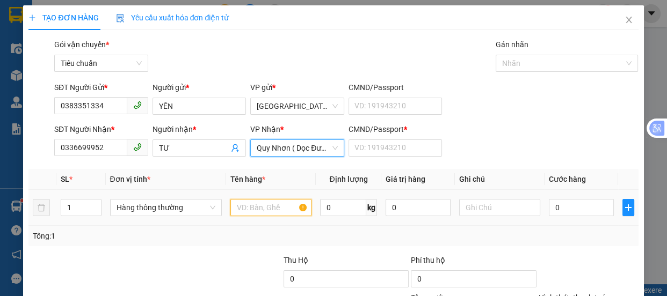
click at [244, 211] on input "text" at bounding box center [270, 207] width 81 height 17
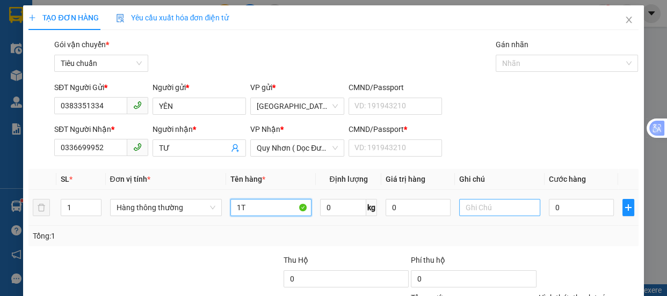
type input "1T"
click at [459, 208] on input "text" at bounding box center [499, 207] width 81 height 17
type input "DỒ KHÔ"
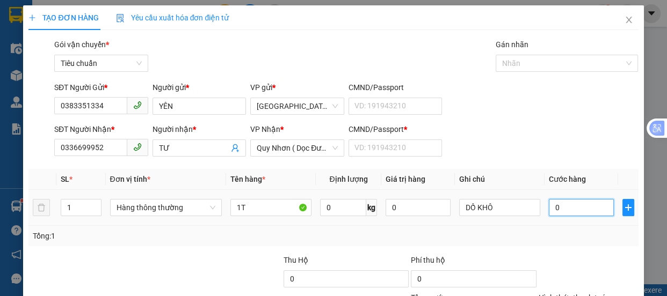
click at [558, 209] on input "0" at bounding box center [581, 207] width 65 height 17
type input "7"
type input "70"
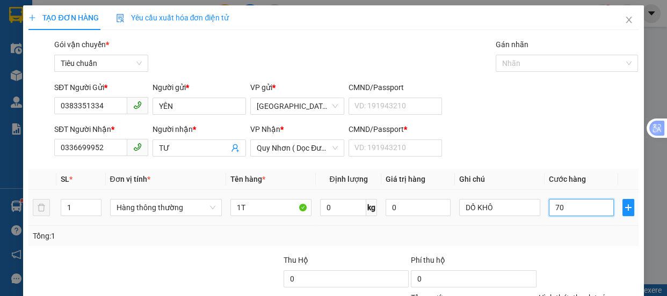
type input "70"
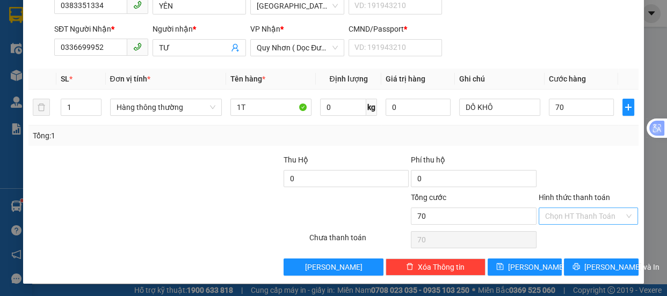
type input "70.000"
drag, startPoint x: 567, startPoint y: 223, endPoint x: 575, endPoint y: 169, distance: 54.2
click at [567, 220] on input "Hình thức thanh toán" at bounding box center [584, 216] width 79 height 16
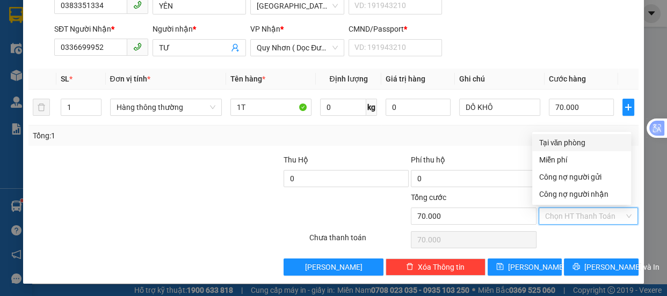
drag, startPoint x: 578, startPoint y: 145, endPoint x: 587, endPoint y: 190, distance: 46.0
click at [580, 144] on div "Tại văn phòng" at bounding box center [581, 143] width 86 height 12
type input "0"
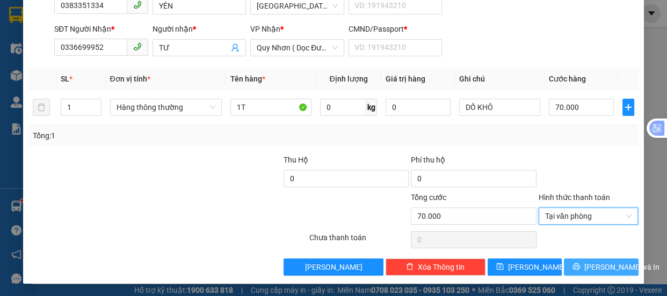
click at [593, 264] on span "[PERSON_NAME] và In" at bounding box center [621, 267] width 75 height 12
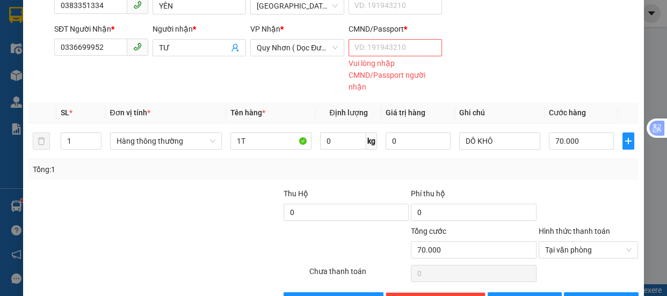
click at [382, 59] on div "Vui lòng nhập CMND/Passport người nhận" at bounding box center [395, 74] width 94 height 35
drag, startPoint x: 361, startPoint y: 49, endPoint x: 386, endPoint y: 47, distance: 24.8
click at [361, 49] on input "CMND/Passport *" at bounding box center [395, 47] width 94 height 17
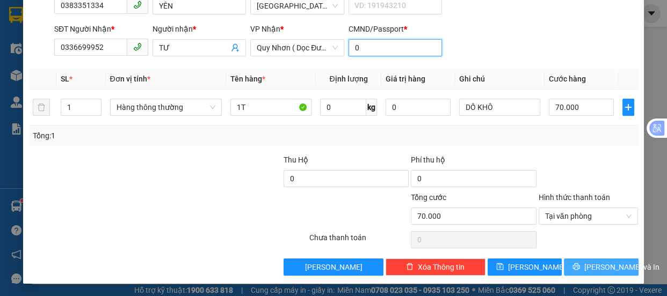
type input "0"
drag, startPoint x: 588, startPoint y: 271, endPoint x: 557, endPoint y: 246, distance: 39.8
click at [588, 270] on span "[PERSON_NAME] và In" at bounding box center [621, 267] width 75 height 12
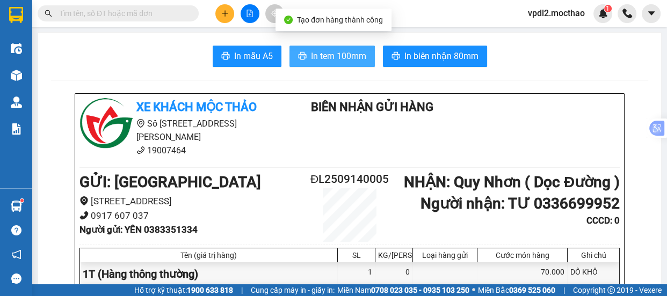
click at [332, 57] on span "In tem 100mm" at bounding box center [338, 55] width 55 height 13
click at [343, 65] on button "In tem 100mm" at bounding box center [331, 56] width 85 height 21
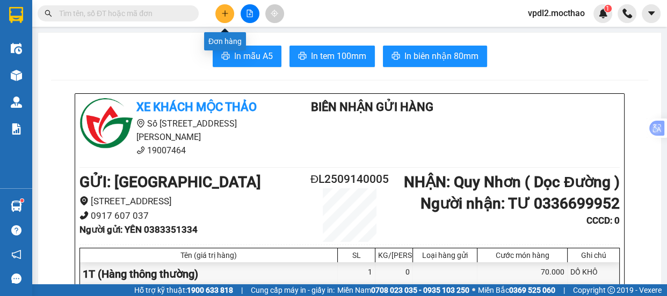
click at [226, 13] on icon "plus" at bounding box center [225, 13] width 6 height 1
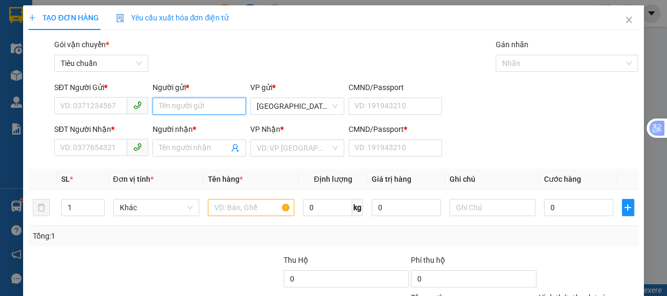
click at [181, 102] on input "Người gửi *" at bounding box center [199, 106] width 94 height 17
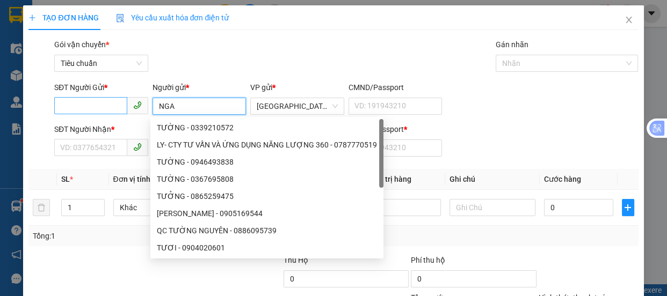
type input "NGA"
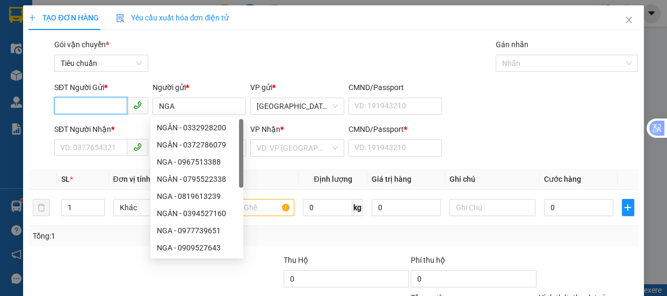
drag, startPoint x: 76, startPoint y: 106, endPoint x: 0, endPoint y: 5, distance: 126.2
click at [65, 100] on input "SĐT Người Gửi *" at bounding box center [90, 105] width 73 height 17
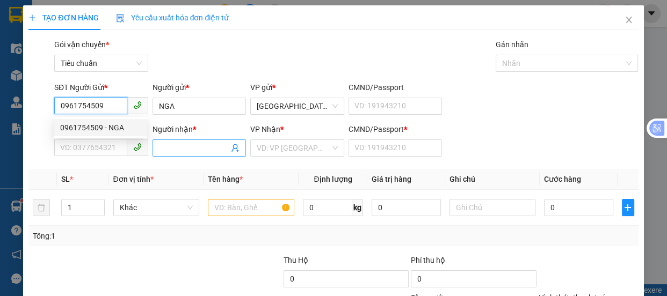
type input "0961754509"
click at [179, 147] on input "Người nhận *" at bounding box center [194, 148] width 70 height 12
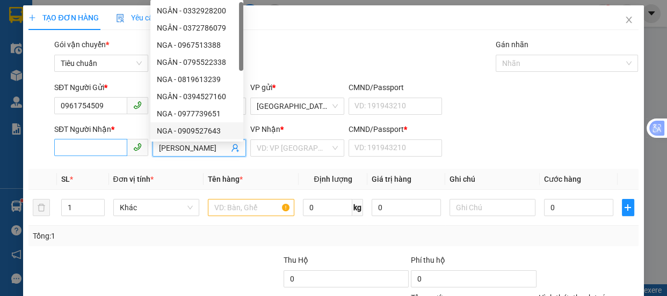
type input "[PERSON_NAME]"
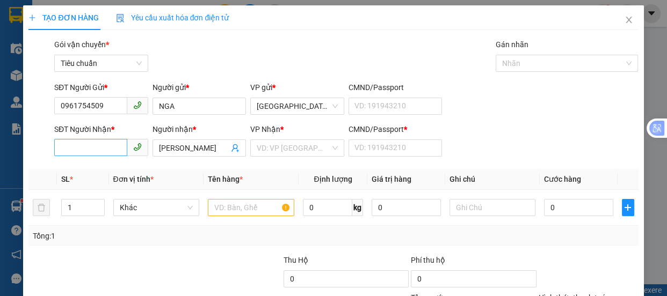
click at [86, 151] on div "SĐT Người Nhận * VD: 0377654321" at bounding box center [101, 142] width 94 height 38
drag, startPoint x: 86, startPoint y: 151, endPoint x: 151, endPoint y: 111, distance: 76.4
click at [86, 151] on input "SĐT Người Nhận *" at bounding box center [90, 147] width 73 height 17
type input "0359526686"
drag, startPoint x: 217, startPoint y: 147, endPoint x: 268, endPoint y: 110, distance: 62.6
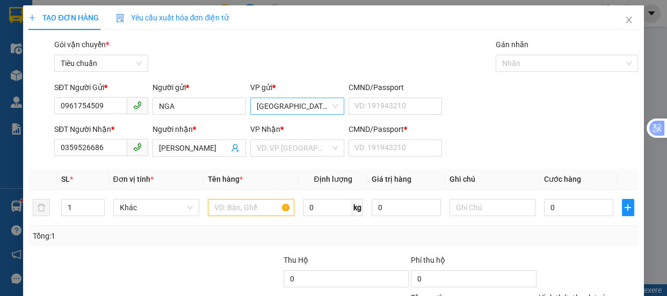
click at [226, 140] on span "[PERSON_NAME]" at bounding box center [199, 148] width 94 height 17
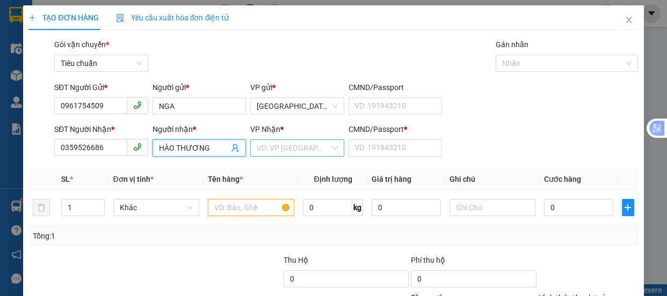
type input "HÀO THƯƠNG"
click at [279, 149] on input "search" at bounding box center [294, 148] width 74 height 16
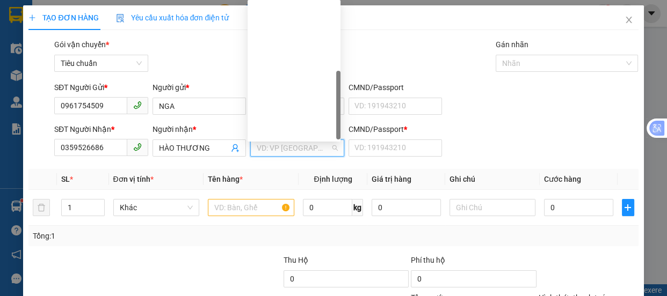
scroll to position [154, 0]
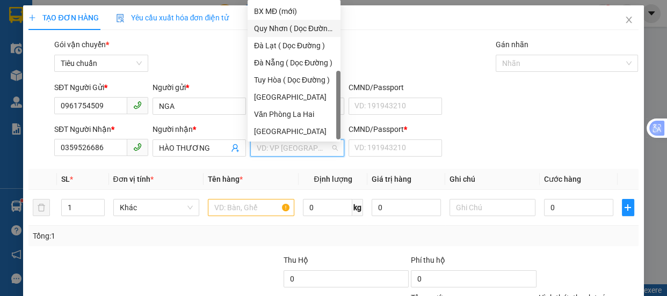
click at [296, 25] on div "Quy Nhơn ( Dọc Đường )" at bounding box center [294, 29] width 80 height 12
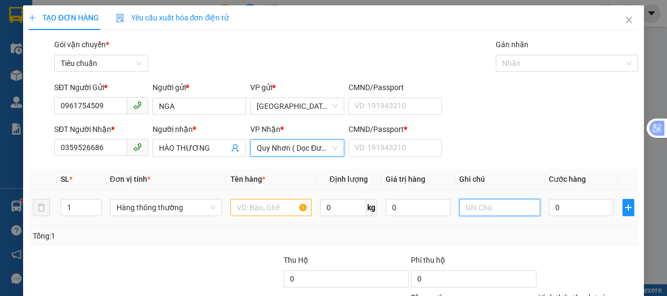
drag, startPoint x: 482, startPoint y: 215, endPoint x: 484, endPoint y: 209, distance: 5.8
click at [484, 214] on input "text" at bounding box center [499, 207] width 81 height 17
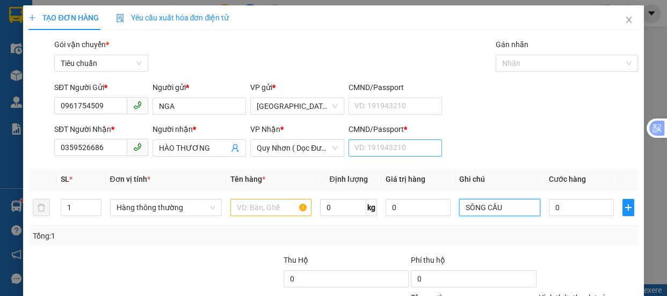
type input "SÔNG CẦU"
drag, startPoint x: 348, startPoint y: 147, endPoint x: 346, endPoint y: 136, distance: 11.5
click at [348, 147] on input "CMND/Passport *" at bounding box center [395, 148] width 94 height 17
type input "0"
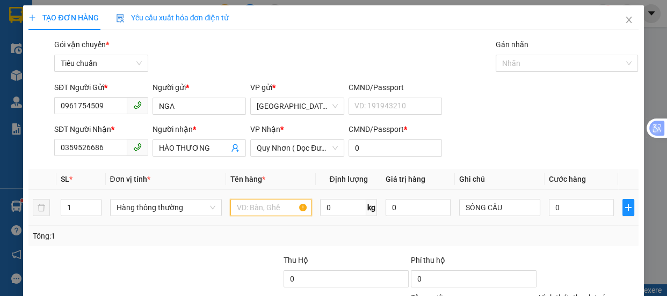
click at [236, 205] on input "text" at bounding box center [270, 207] width 81 height 17
drag, startPoint x: 274, startPoint y: 205, endPoint x: 308, endPoint y: 169, distance: 49.4
click at [274, 202] on input "text" at bounding box center [270, 207] width 81 height 17
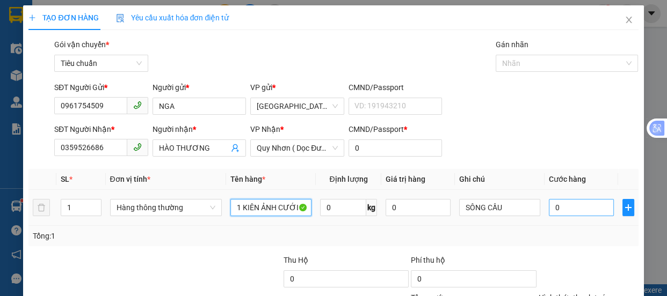
type input "1 KIÊN ẢNH CƯỚI"
click at [552, 215] on input "0" at bounding box center [581, 207] width 65 height 17
type input "1"
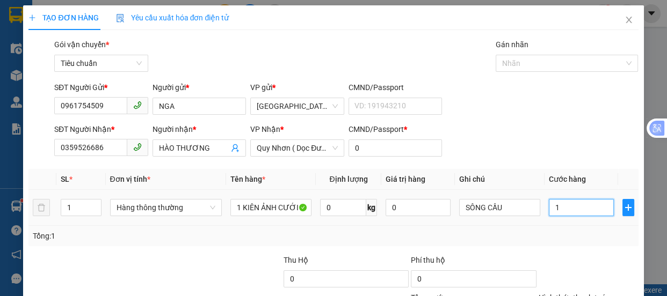
type input "15"
type input "150"
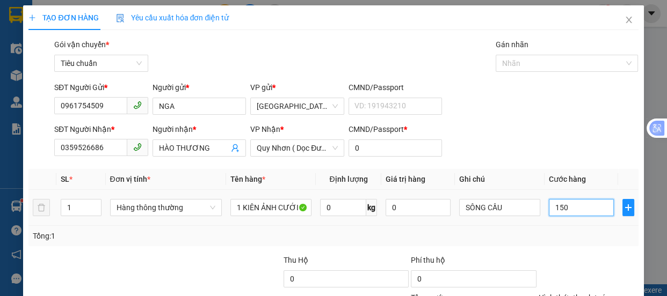
type input "150"
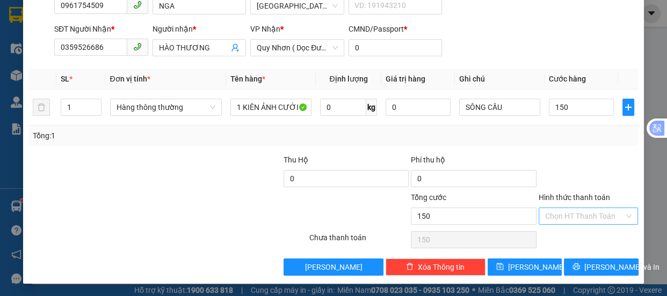
type input "150.000"
click at [556, 214] on input "Hình thức thanh toán" at bounding box center [584, 216] width 79 height 16
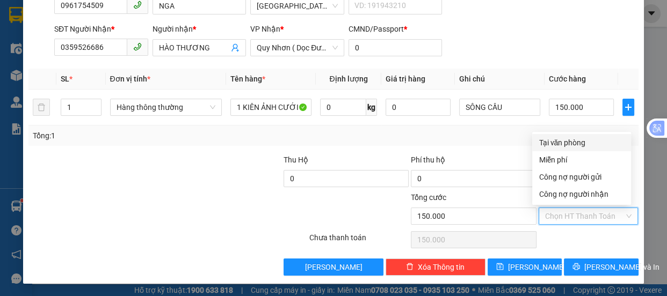
click at [557, 144] on div "Tại văn phòng" at bounding box center [581, 143] width 86 height 12
type input "0"
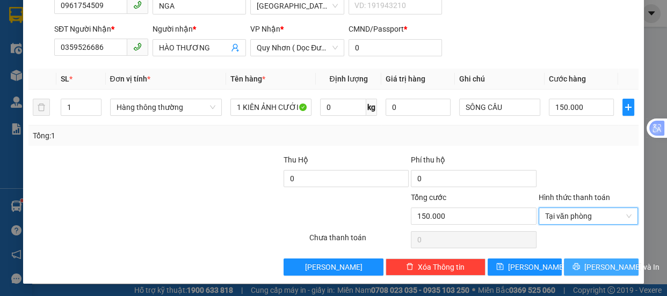
click at [594, 269] on span "[PERSON_NAME] và In" at bounding box center [621, 267] width 75 height 12
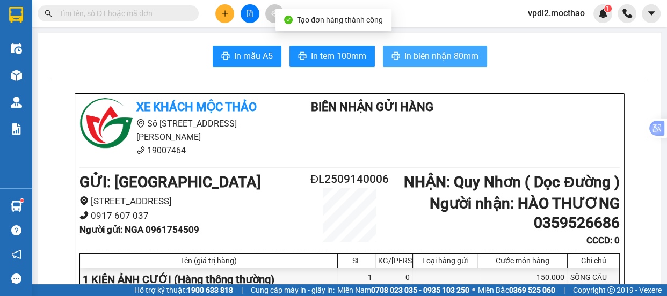
click at [432, 55] on span "In biên nhận 80mm" at bounding box center [441, 55] width 74 height 13
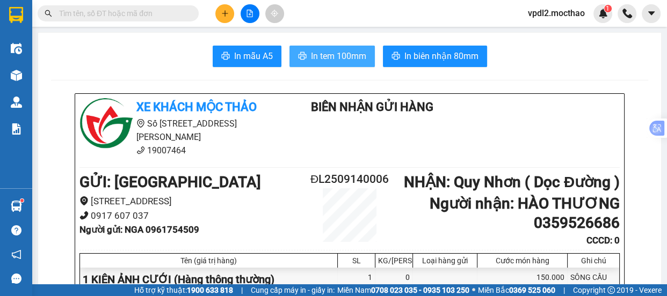
click at [333, 51] on span "In tem 100mm" at bounding box center [338, 55] width 55 height 13
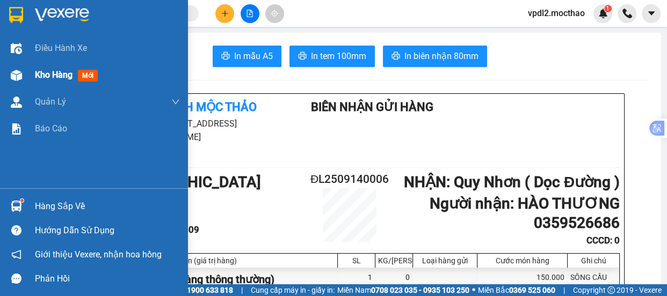
click at [48, 79] on span "Kho hàng" at bounding box center [54, 75] width 38 height 10
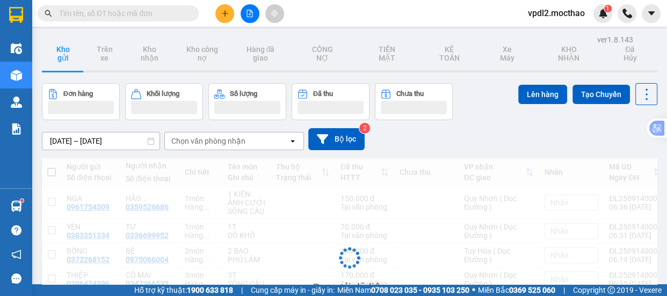
scroll to position [49, 0]
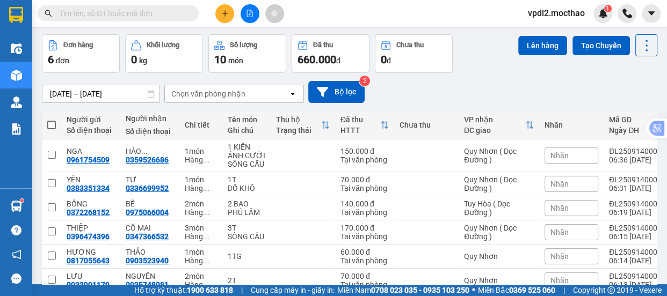
click at [50, 125] on span at bounding box center [51, 125] width 9 height 9
click at [52, 120] on input "checkbox" at bounding box center [52, 120] width 0 height 0
checkbox input "true"
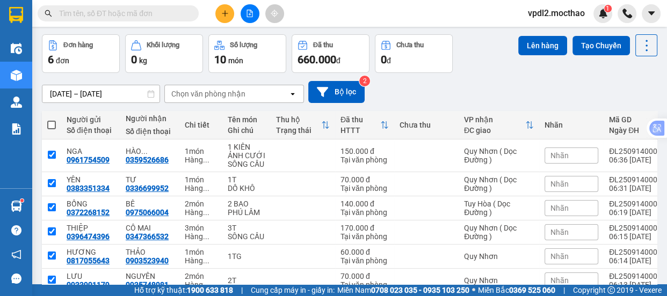
checkbox input "true"
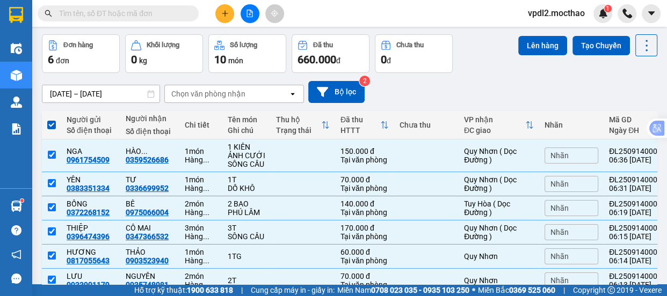
scroll to position [0, 0]
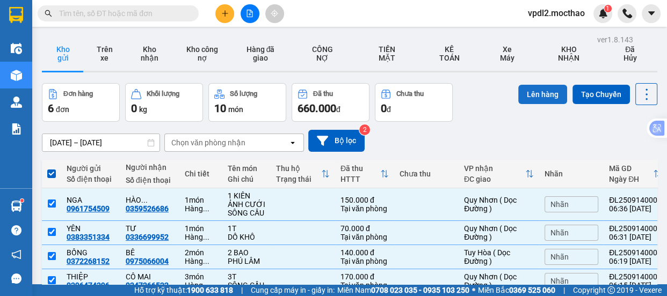
click at [536, 99] on button "Lên hàng" at bounding box center [542, 94] width 49 height 19
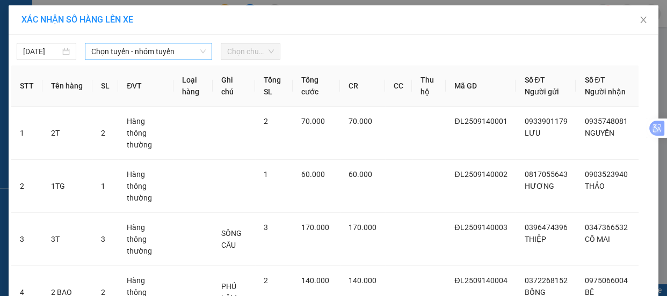
click at [158, 54] on span "Chọn tuyến - nhóm tuyến" at bounding box center [148, 51] width 114 height 16
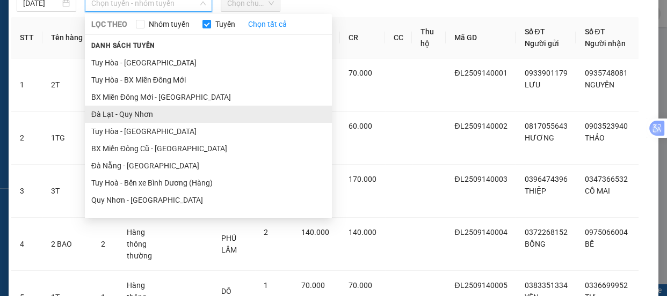
scroll to position [43, 0]
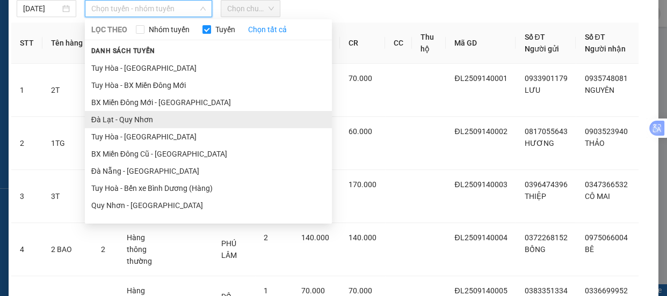
click at [126, 112] on li "Đà Lạt - Quy Nhơn" at bounding box center [208, 119] width 247 height 17
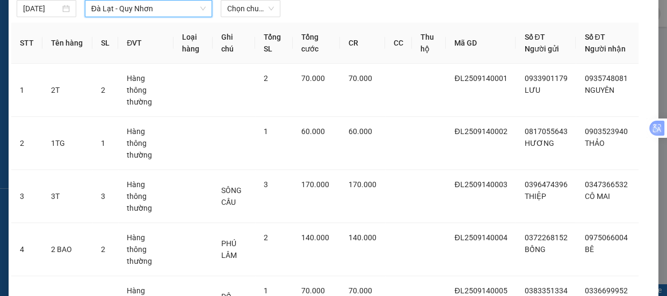
scroll to position [0, 0]
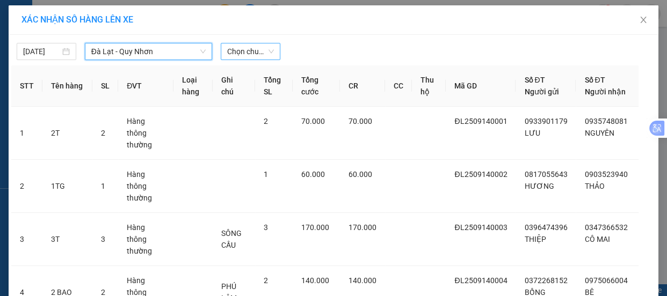
click at [267, 54] on span "Chọn chuyến" at bounding box center [250, 51] width 47 height 16
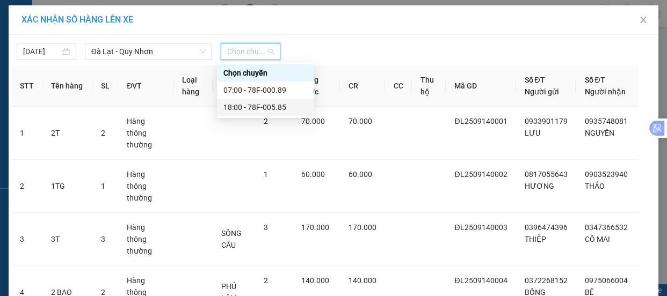
click at [261, 110] on div "18:00 - 78F-005.85" at bounding box center [265, 107] width 84 height 12
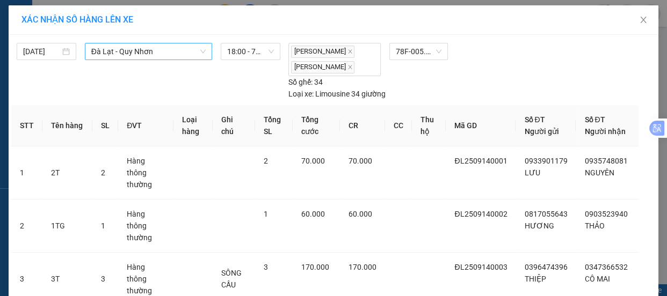
drag, startPoint x: 62, startPoint y: 52, endPoint x: 97, endPoint y: 56, distance: 35.7
click at [65, 52] on div "[DATE]" at bounding box center [46, 52] width 47 height 12
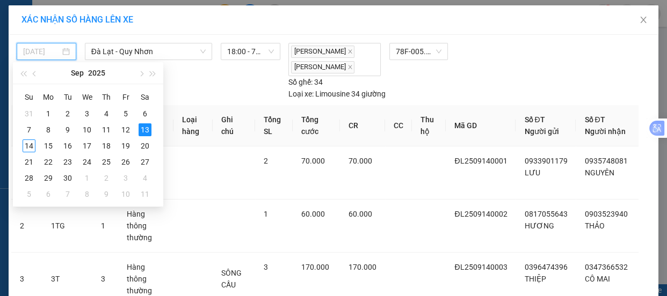
drag, startPoint x: 27, startPoint y: 145, endPoint x: 67, endPoint y: 121, distance: 46.7
click at [30, 145] on div "14" at bounding box center [29, 146] width 13 height 13
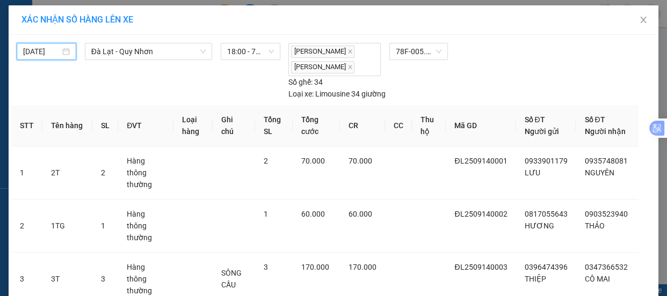
type input "[DATE]"
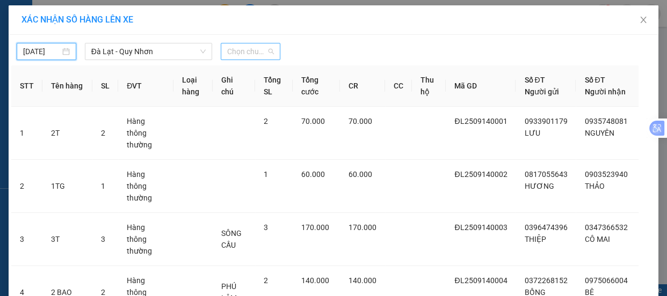
click at [257, 53] on span "Chọn chuyến" at bounding box center [250, 51] width 47 height 16
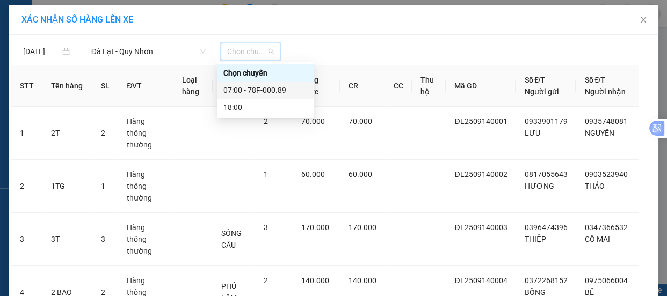
drag, startPoint x: 243, startPoint y: 91, endPoint x: 249, endPoint y: 89, distance: 6.0
click at [244, 90] on div "07:00 - 78F-000.89" at bounding box center [265, 90] width 84 height 12
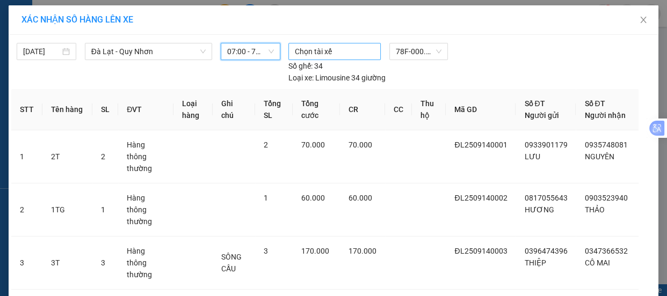
click at [354, 54] on div at bounding box center [334, 51] width 87 height 13
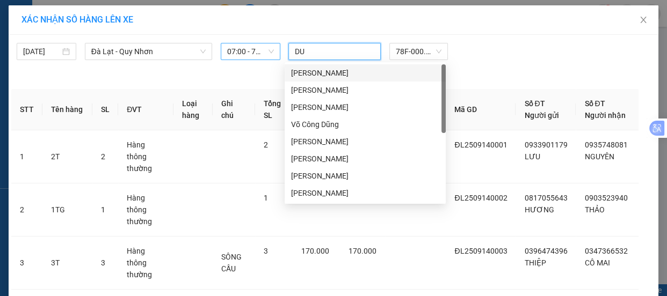
type input "DUY"
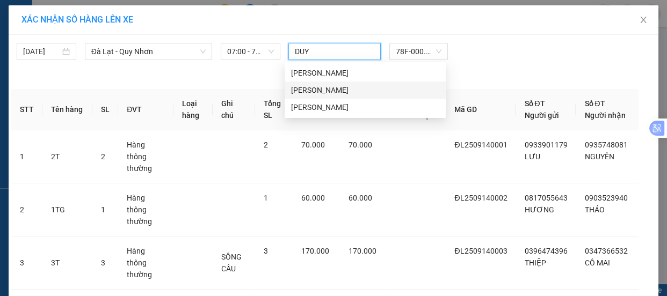
click at [314, 90] on div "[PERSON_NAME]" at bounding box center [365, 90] width 148 height 12
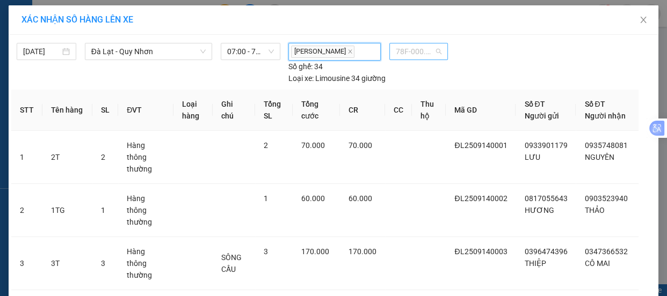
scroll to position [309, 0]
click at [424, 52] on span "78F-000.89" at bounding box center [419, 51] width 46 height 16
click at [483, 59] on div "[PERSON_NAME] 78F-000.89 Số ghế: 34 Loại xe: Limousine 34 giường" at bounding box center [418, 63] width 269 height 41
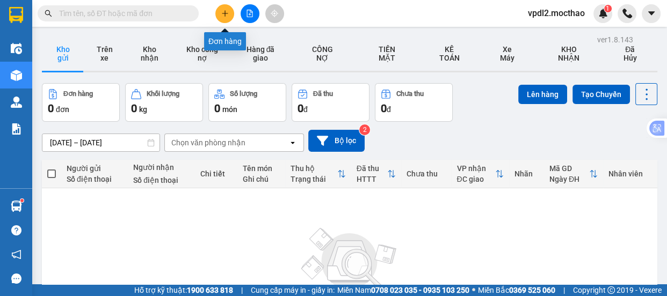
click at [223, 11] on icon "plus" at bounding box center [225, 14] width 8 height 8
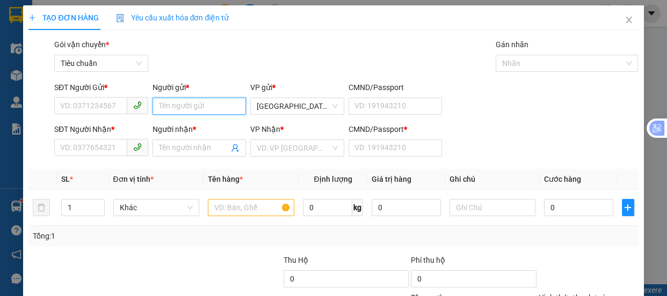
click at [160, 101] on input "Người gửi *" at bounding box center [199, 106] width 94 height 17
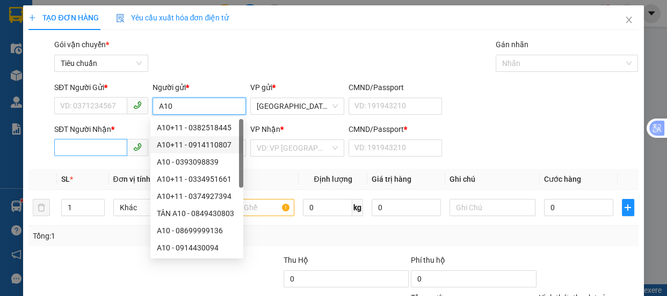
type input "A10"
drag, startPoint x: 107, startPoint y: 150, endPoint x: 144, endPoint y: 145, distance: 37.4
click at [110, 149] on input "SĐT Người Nhận *" at bounding box center [90, 147] width 73 height 17
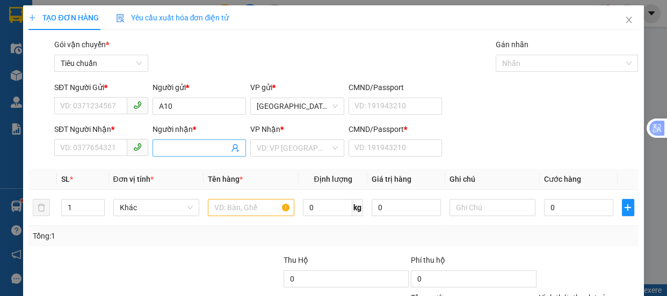
click at [167, 151] on input "Người nhận *" at bounding box center [194, 148] width 70 height 12
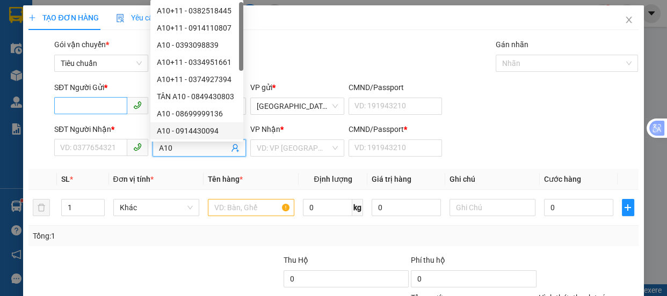
type input "A10"
click at [70, 112] on input "SĐT Người Gửi *" at bounding box center [90, 105] width 73 height 17
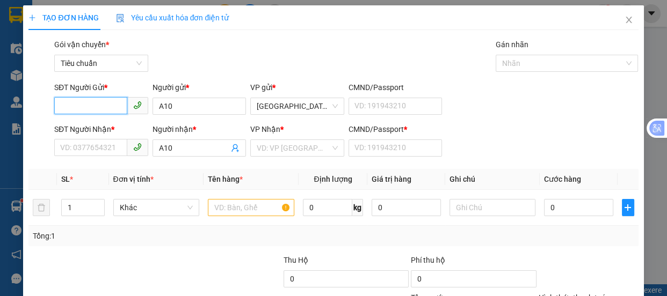
click at [69, 97] on input "SĐT Người Gửi *" at bounding box center [90, 105] width 73 height 17
type input "0986674557"
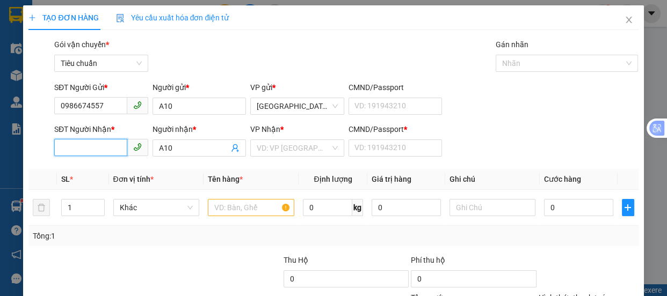
click at [76, 147] on input "SĐT Người Nhận *" at bounding box center [90, 147] width 73 height 17
type input "0986674557"
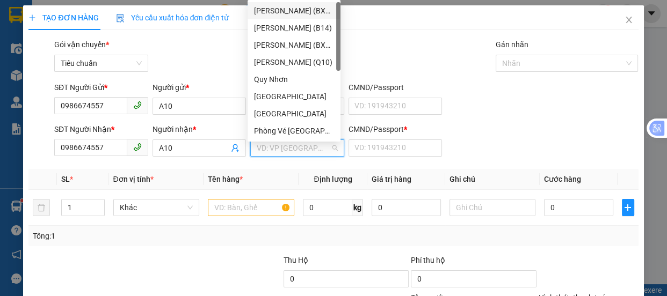
click at [291, 149] on input "search" at bounding box center [294, 148] width 74 height 16
click at [267, 102] on div "[GEOGRAPHIC_DATA]" at bounding box center [294, 97] width 80 height 12
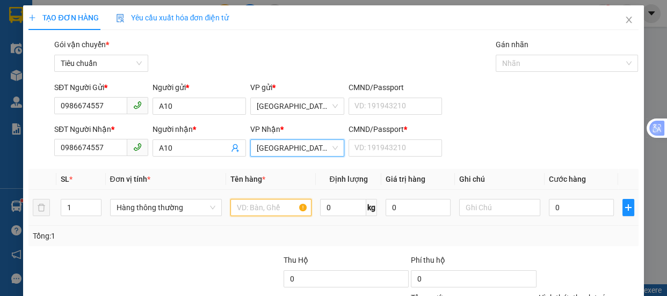
drag, startPoint x: 232, startPoint y: 205, endPoint x: 287, endPoint y: 195, distance: 56.0
click at [234, 205] on input "text" at bounding box center [270, 207] width 81 height 17
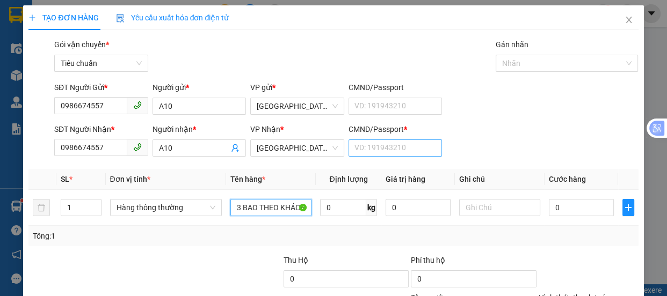
type input "3 BAO THEO KHÁCH"
click at [363, 154] on input "CMND/Passport *" at bounding box center [395, 148] width 94 height 17
type input "0"
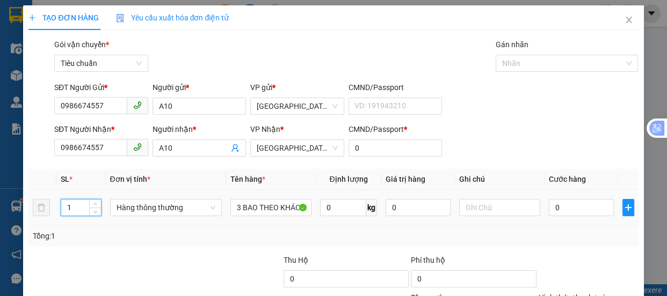
click at [73, 208] on input "1" at bounding box center [80, 208] width 39 height 16
type input "3"
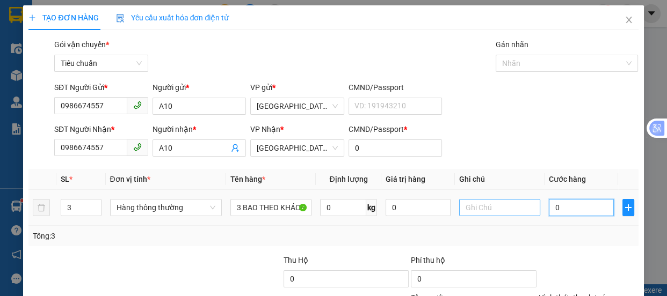
type input "5"
type input "50"
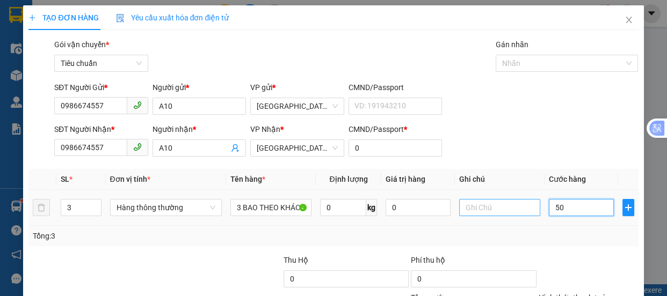
type input "50"
type input "5"
type input "0"
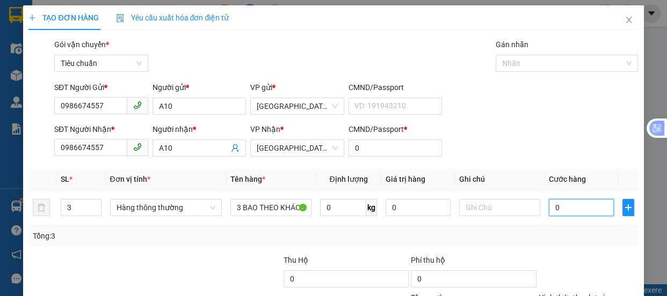
type input "0"
click at [549, 209] on input "0" at bounding box center [581, 207] width 65 height 17
type input "10"
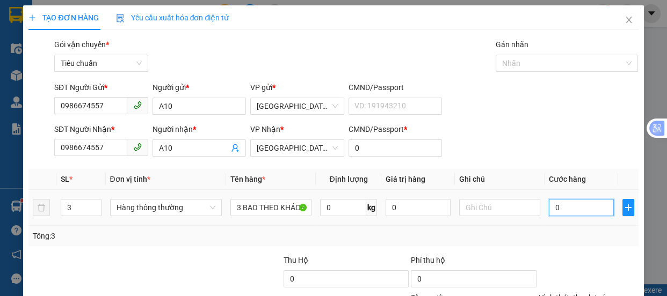
type input "10"
type input "150"
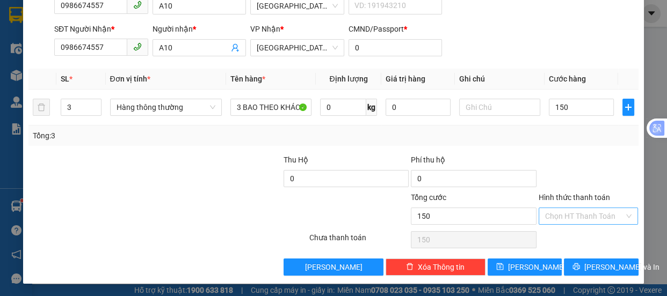
type input "150.000"
click at [560, 215] on input "Hình thức thanh toán" at bounding box center [584, 216] width 79 height 16
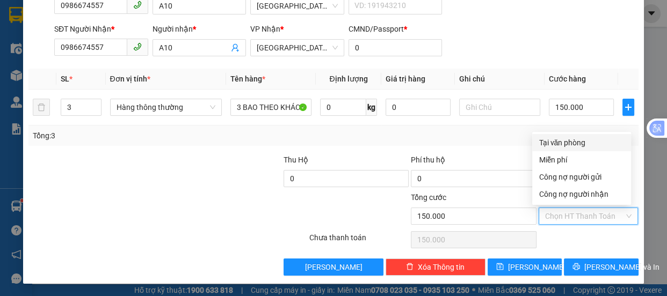
click at [564, 138] on div "Tại văn phòng" at bounding box center [581, 143] width 86 height 12
type input "0"
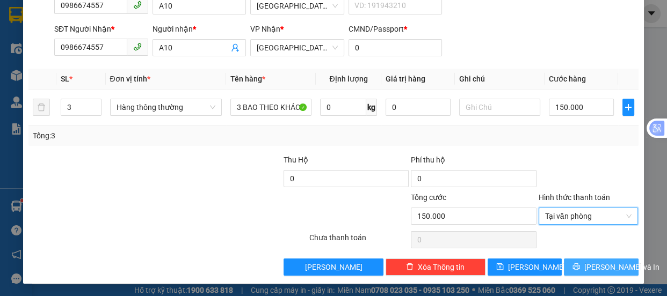
click at [591, 269] on span "[PERSON_NAME] và In" at bounding box center [621, 267] width 75 height 12
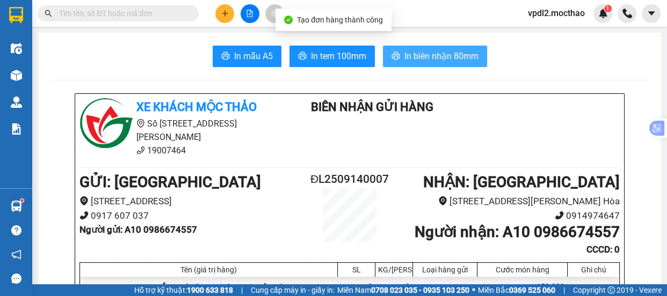
click at [419, 59] on span "In biên nhận 80mm" at bounding box center [441, 55] width 74 height 13
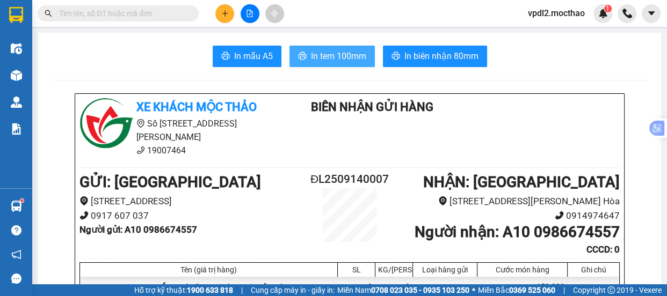
click at [333, 51] on span "In tem 100mm" at bounding box center [338, 55] width 55 height 13
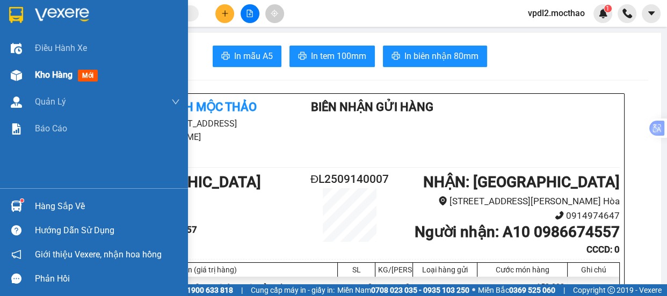
click at [49, 70] on span "Kho hàng" at bounding box center [54, 75] width 38 height 10
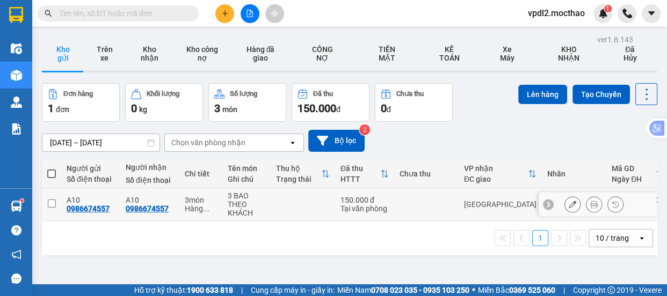
click at [48, 205] on input "checkbox" at bounding box center [52, 204] width 8 height 8
checkbox input "true"
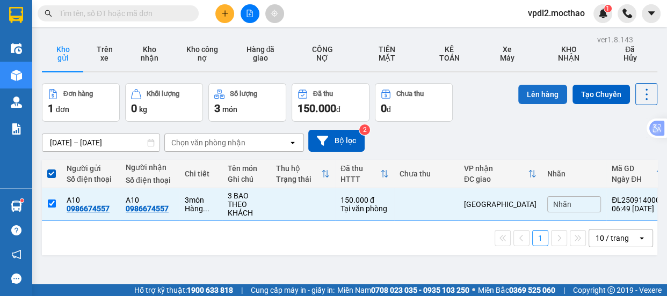
click at [546, 91] on button "Lên hàng" at bounding box center [542, 94] width 49 height 19
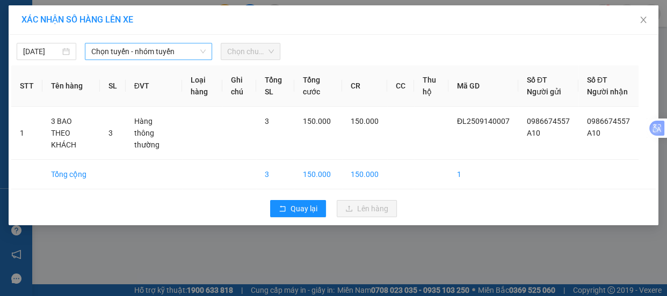
click at [177, 52] on span "Chọn tuyến - nhóm tuyến" at bounding box center [148, 51] width 114 height 16
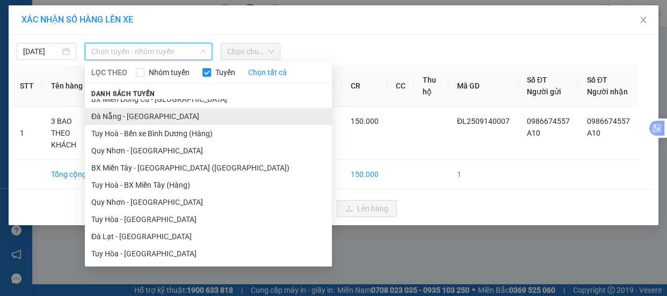
scroll to position [100, 0]
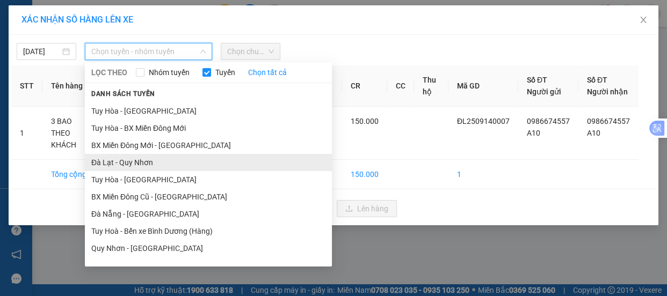
click at [139, 162] on li "Đà Lạt - Quy Nhơn" at bounding box center [208, 162] width 247 height 17
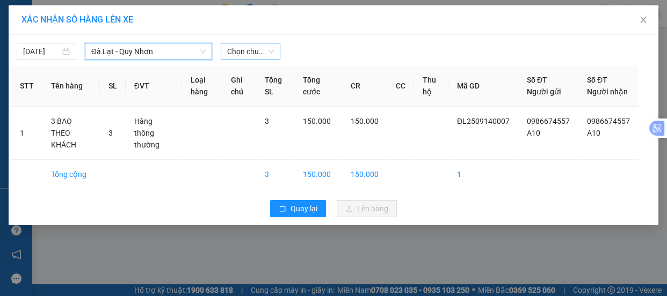
click at [268, 53] on span "Chọn chuyến" at bounding box center [250, 51] width 47 height 16
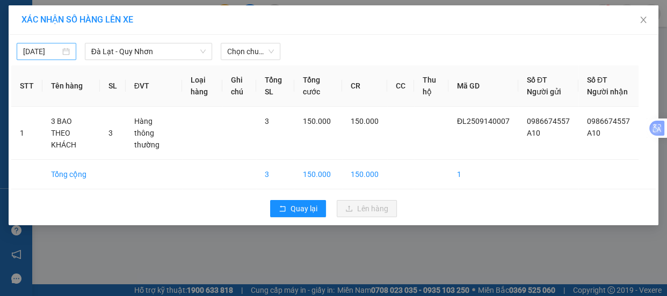
click at [62, 49] on div "[DATE]" at bounding box center [46, 52] width 47 height 12
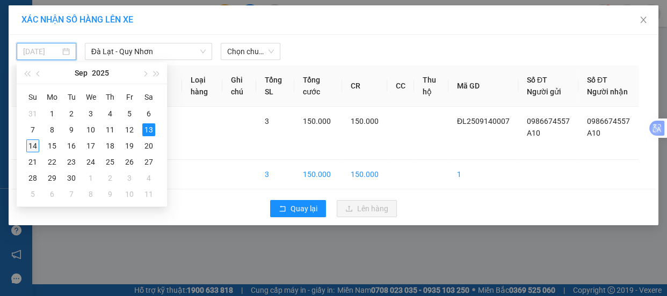
click at [35, 144] on div "14" at bounding box center [32, 146] width 13 height 13
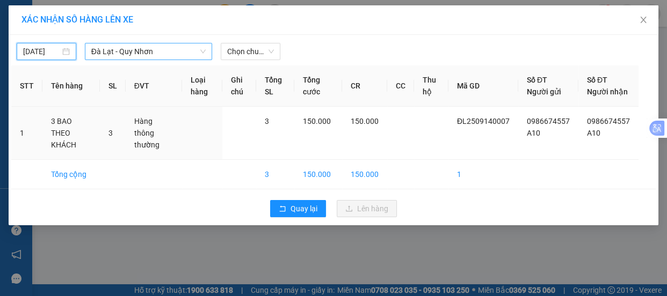
type input "[DATE]"
click at [156, 49] on span "Đà Lạt - Quy Nhơn" at bounding box center [148, 51] width 114 height 16
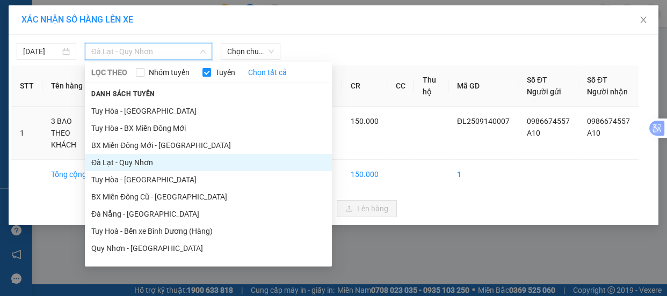
scroll to position [0, 0]
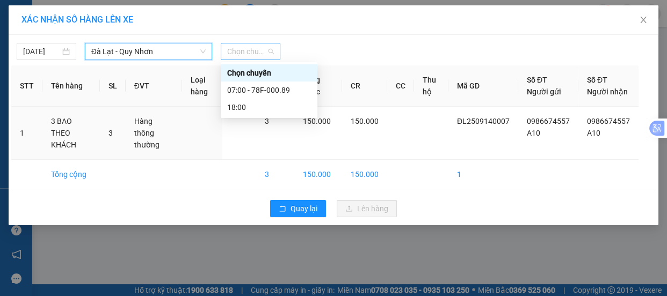
click at [268, 49] on span "Chọn chuyến" at bounding box center [250, 51] width 47 height 16
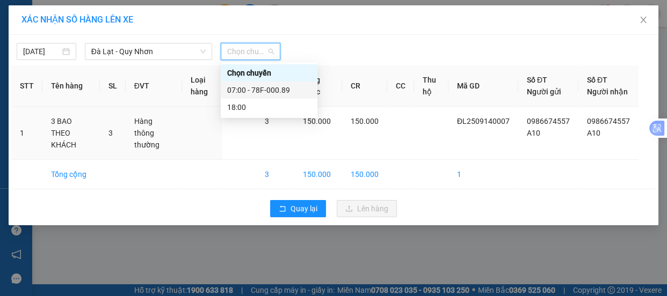
drag, startPoint x: 254, startPoint y: 89, endPoint x: 261, endPoint y: 89, distance: 6.5
click at [255, 89] on div "07:00 - 78F-000.89" at bounding box center [269, 90] width 84 height 12
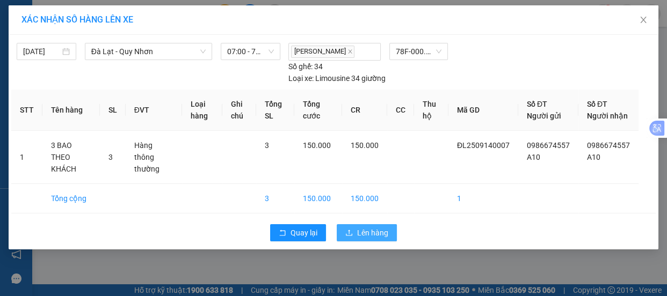
click at [370, 233] on span "Lên hàng" at bounding box center [372, 233] width 31 height 12
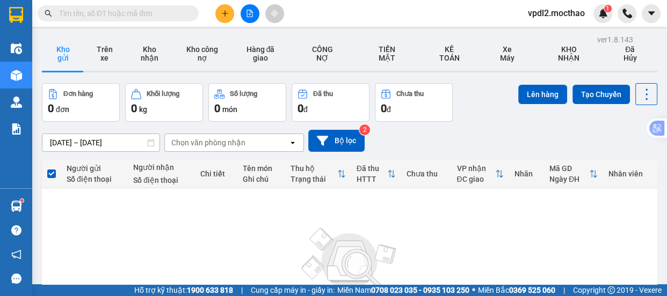
click at [224, 12] on icon "plus" at bounding box center [225, 14] width 8 height 8
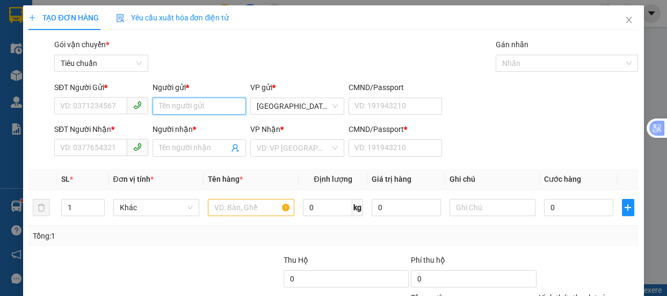
drag, startPoint x: 172, startPoint y: 99, endPoint x: 94, endPoint y: 168, distance: 103.4
click at [172, 103] on input "Người gửi *" at bounding box center [199, 106] width 94 height 17
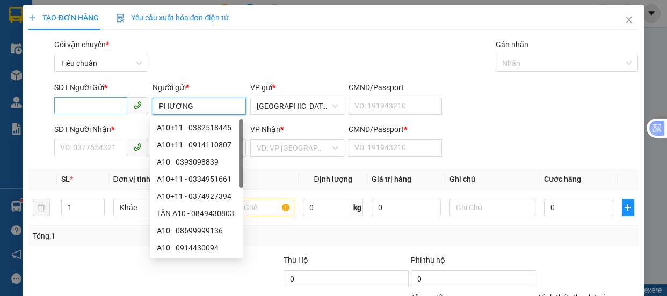
type input "PHƯƠNG"
drag, startPoint x: 78, startPoint y: 101, endPoint x: 0, endPoint y: 12, distance: 118.7
click at [70, 103] on input "SĐT Người Gửi *" at bounding box center [90, 105] width 73 height 17
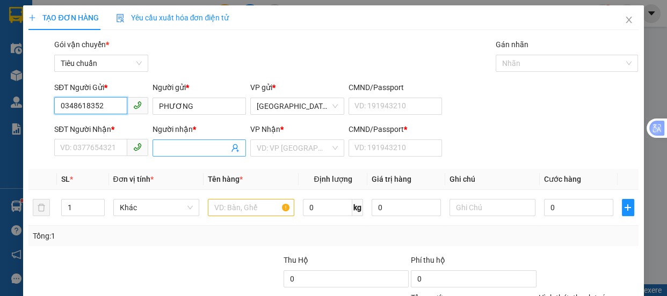
type input "0348618352"
click at [172, 142] on input "Người nhận *" at bounding box center [194, 148] width 70 height 12
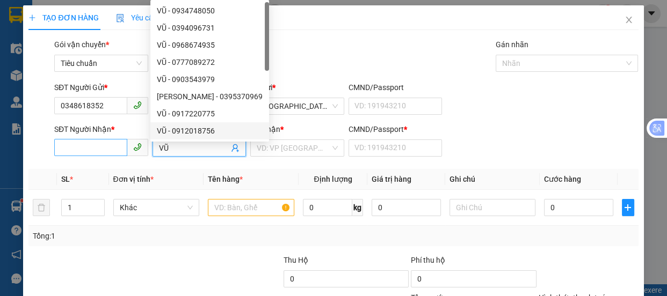
type input "VŨ"
click at [76, 150] on input "SĐT Người Nhận *" at bounding box center [90, 147] width 73 height 17
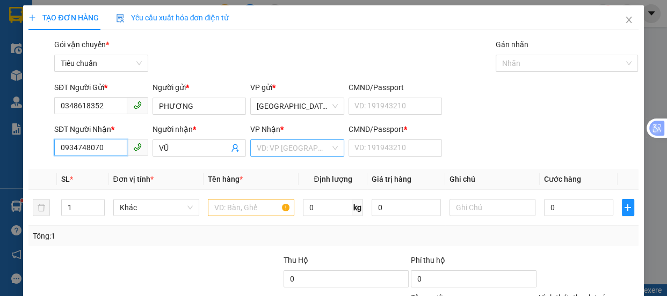
type input "0934748070"
click at [266, 145] on input "search" at bounding box center [294, 148] width 74 height 16
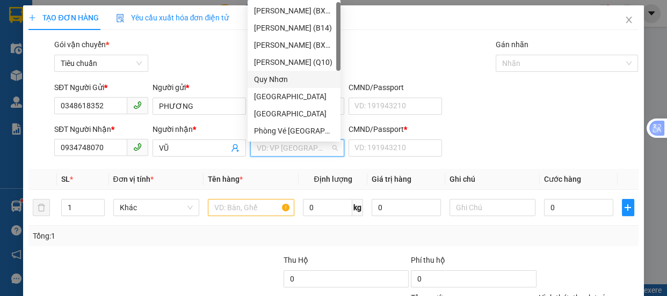
click at [277, 72] on div "Quy Nhơn" at bounding box center [293, 79] width 93 height 17
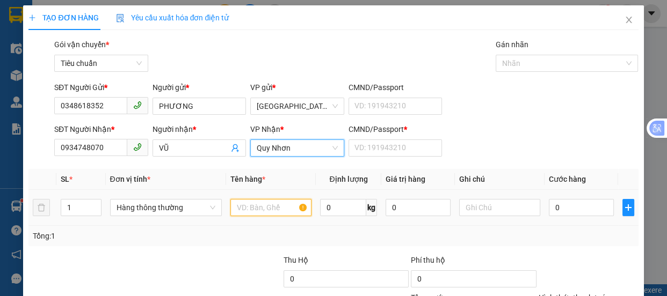
drag, startPoint x: 245, startPoint y: 210, endPoint x: 257, endPoint y: 208, distance: 12.5
click at [246, 208] on input "text" at bounding box center [270, 207] width 81 height 17
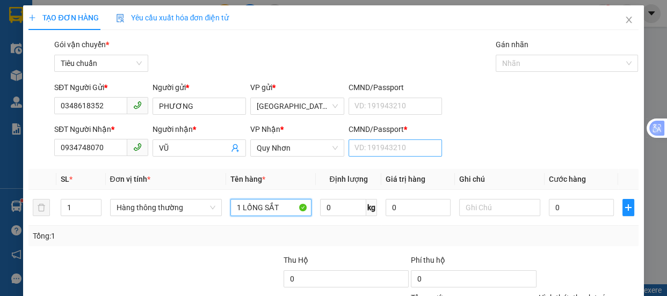
type input "1 LỒNG SẮT"
drag, startPoint x: 365, startPoint y: 152, endPoint x: 373, endPoint y: 154, distance: 7.8
click at [365, 152] on input "CMND/Passport *" at bounding box center [395, 148] width 94 height 17
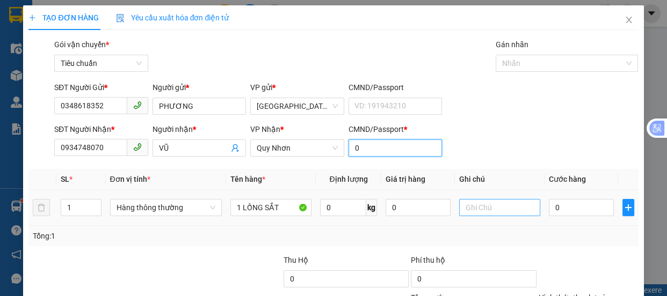
type input "0"
drag, startPoint x: 484, startPoint y: 205, endPoint x: 477, endPoint y: 215, distance: 12.4
click at [483, 205] on input "text" at bounding box center [499, 207] width 81 height 17
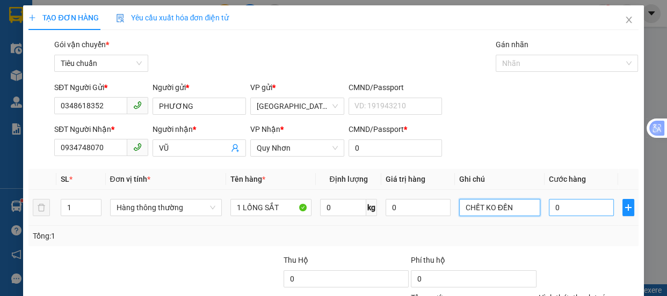
type input "CHẾT KO ĐỀN"
type input "8"
type input "80"
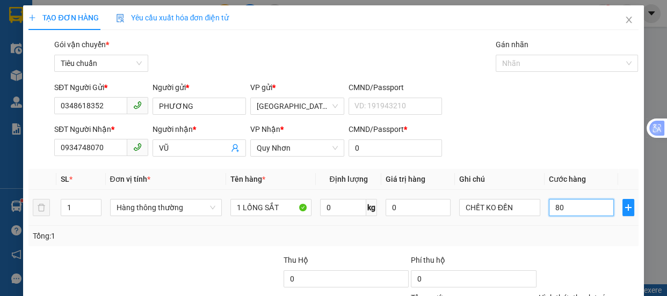
type input "80"
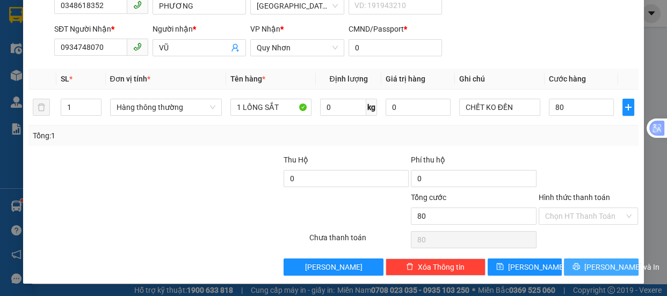
type input "80.000"
click at [594, 265] on span "[PERSON_NAME] và In" at bounding box center [621, 267] width 75 height 12
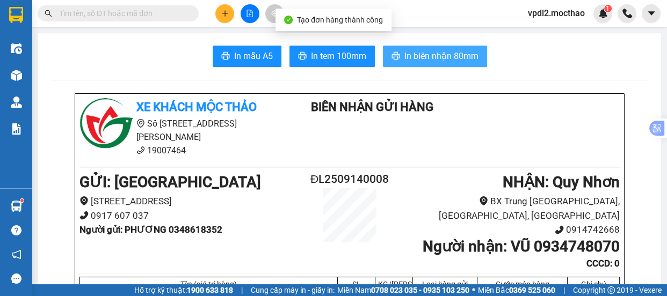
click at [416, 62] on span "In biên nhận 80mm" at bounding box center [441, 55] width 74 height 13
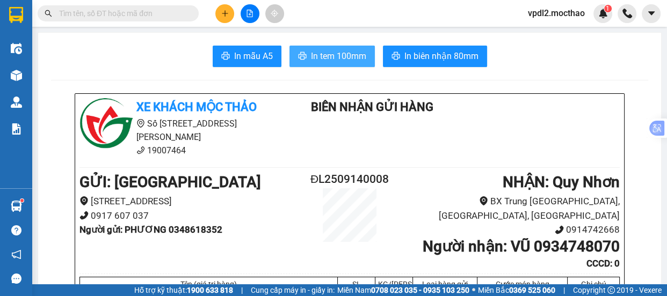
click at [311, 54] on span "In tem 100mm" at bounding box center [338, 55] width 55 height 13
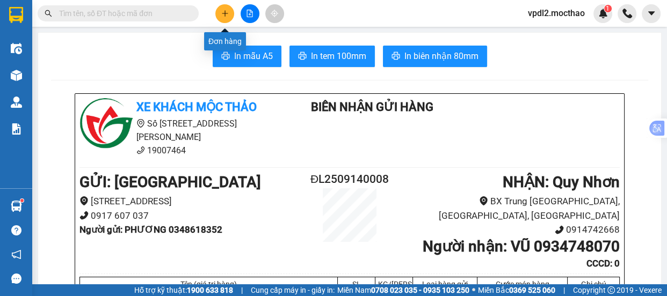
click at [224, 13] on icon "plus" at bounding box center [225, 13] width 6 height 1
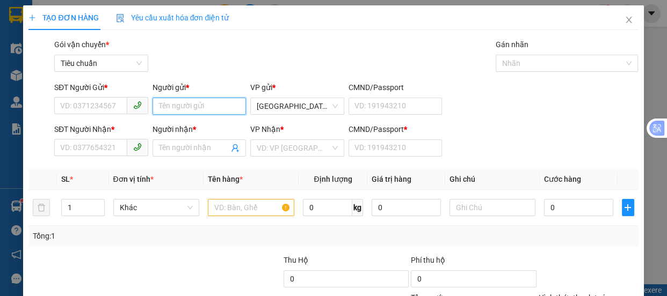
drag, startPoint x: 173, startPoint y: 112, endPoint x: 187, endPoint y: 115, distance: 14.2
click at [173, 110] on input "Người gửi *" at bounding box center [199, 106] width 94 height 17
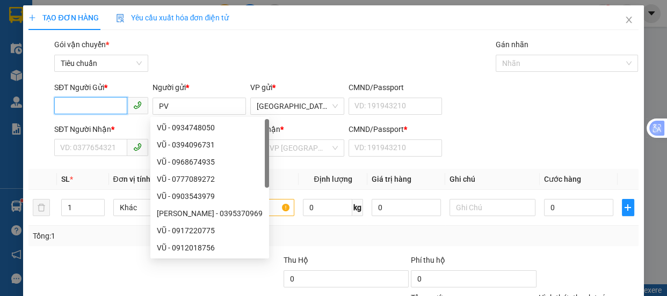
drag, startPoint x: 96, startPoint y: 105, endPoint x: 65, endPoint y: 32, distance: 79.2
click at [96, 101] on input "SĐT Người Gửi *" at bounding box center [90, 105] width 73 height 17
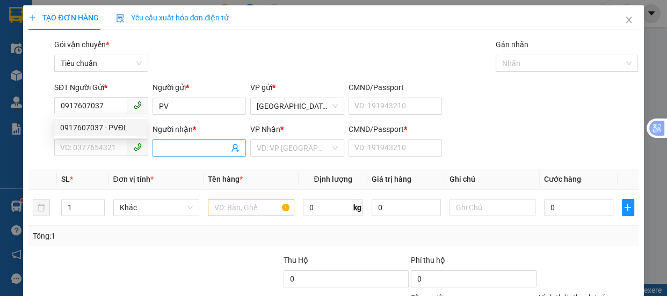
click at [180, 147] on input "Người nhận *" at bounding box center [194, 148] width 70 height 12
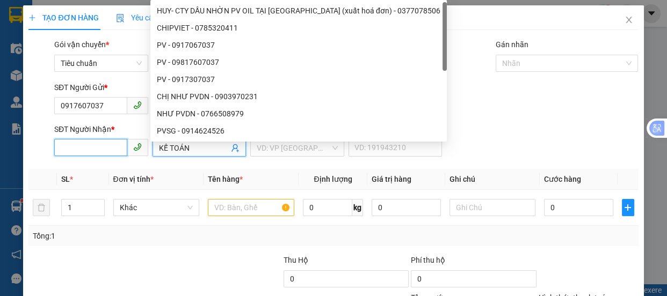
click at [90, 150] on input "SĐT Người Nhận *" at bounding box center [90, 147] width 73 height 17
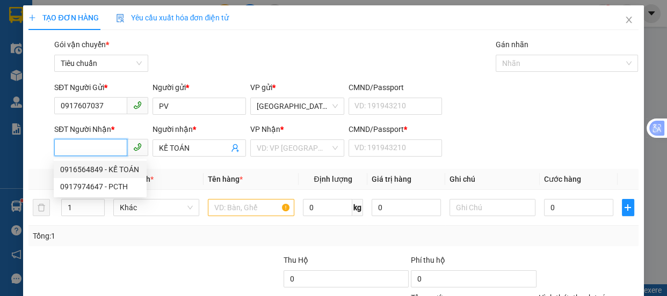
drag, startPoint x: 90, startPoint y: 169, endPoint x: 158, endPoint y: 184, distance: 69.4
click at [92, 169] on div "0916564849 - KẾ TOÁN" at bounding box center [100, 170] width 80 height 12
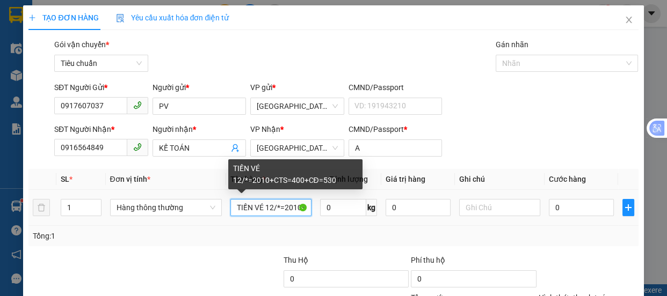
scroll to position [0, 8]
drag, startPoint x: 301, startPoint y: 211, endPoint x: 260, endPoint y: 215, distance: 41.0
click at [260, 215] on input "TIỀN VÉ 12/*=2010+CTS=400+CĐ=530" at bounding box center [270, 207] width 81 height 17
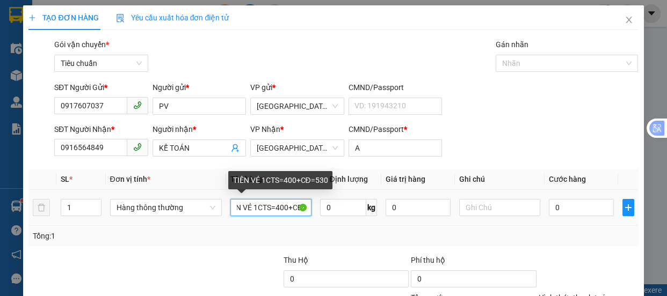
scroll to position [0, 0]
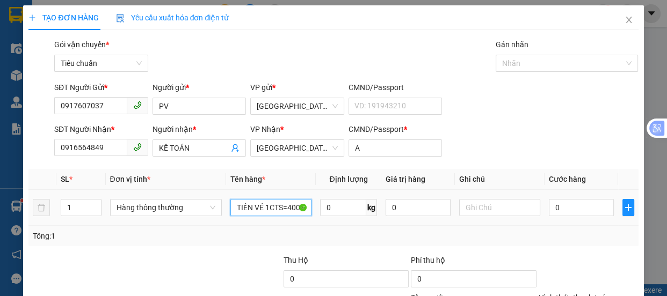
drag, startPoint x: 301, startPoint y: 209, endPoint x: 260, endPoint y: 219, distance: 41.9
click at [260, 219] on td "TIỀN VÉ 1CTS=400+CĐ=530" at bounding box center [271, 208] width 90 height 36
click at [279, 209] on input "TIỀN VÉ=530" at bounding box center [270, 207] width 81 height 17
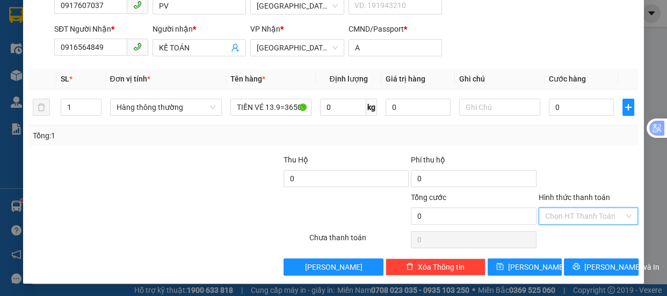
drag, startPoint x: 553, startPoint y: 214, endPoint x: 563, endPoint y: 171, distance: 43.4
click at [555, 210] on input "Hình thức thanh toán" at bounding box center [584, 216] width 79 height 16
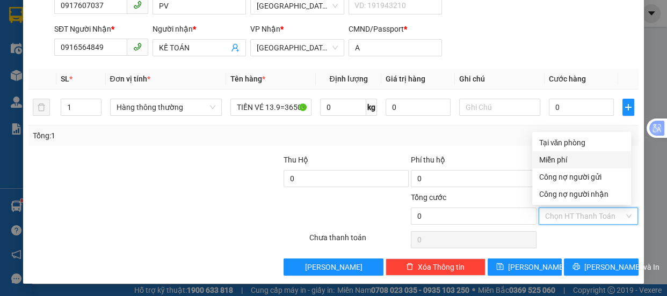
drag, startPoint x: 560, startPoint y: 162, endPoint x: 586, endPoint y: 206, distance: 51.0
click at [560, 162] on div "Miễn phí" at bounding box center [581, 160] width 86 height 12
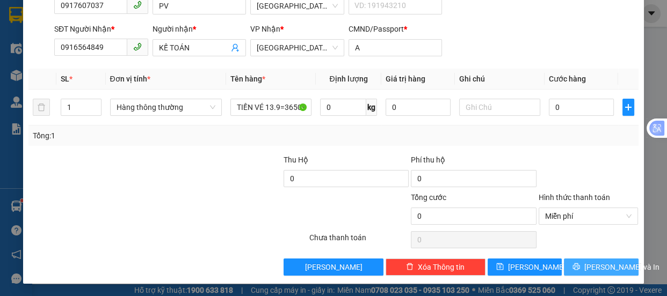
click at [592, 266] on span "[PERSON_NAME] và In" at bounding box center [621, 267] width 75 height 12
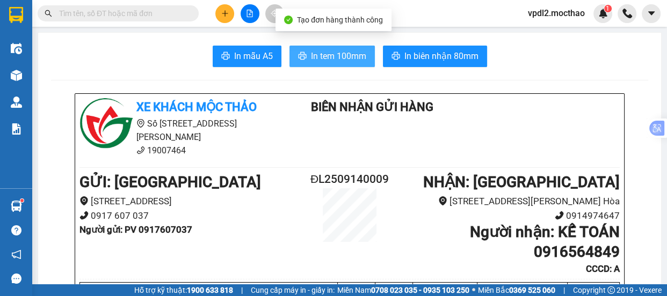
click at [334, 59] on span "In tem 100mm" at bounding box center [338, 55] width 55 height 13
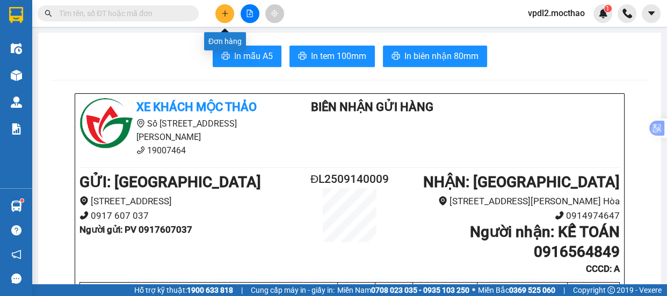
click at [231, 16] on button at bounding box center [224, 13] width 19 height 19
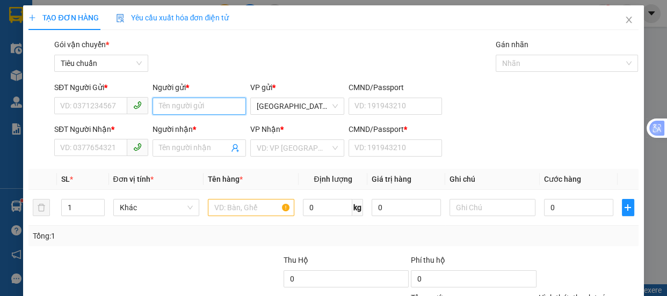
drag, startPoint x: 191, startPoint y: 106, endPoint x: 216, endPoint y: 113, distance: 26.8
click at [192, 104] on input "Người gửi *" at bounding box center [199, 106] width 94 height 17
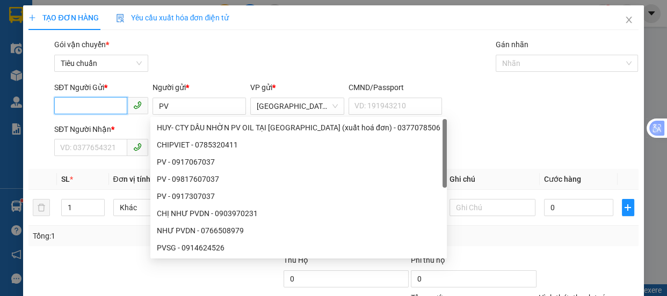
click at [89, 102] on input "SĐT Người Gửi *" at bounding box center [90, 105] width 73 height 17
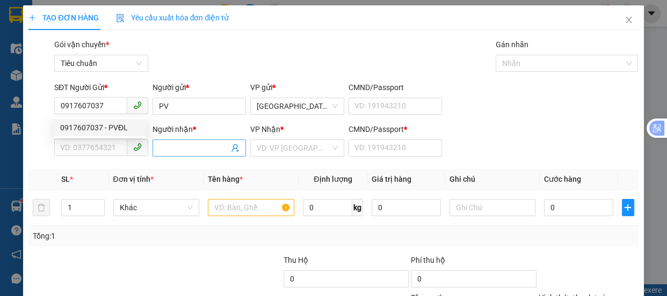
click at [163, 151] on input "Người nhận *" at bounding box center [194, 148] width 70 height 12
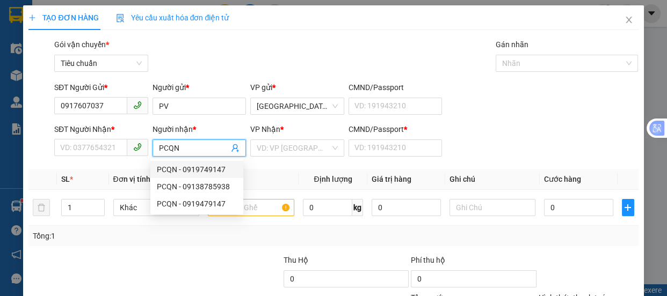
click at [183, 172] on div "PCQN - 0919749147" at bounding box center [197, 170] width 80 height 12
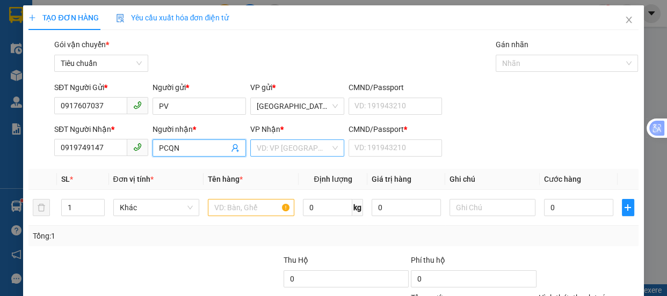
click at [299, 148] on input "search" at bounding box center [294, 148] width 74 height 16
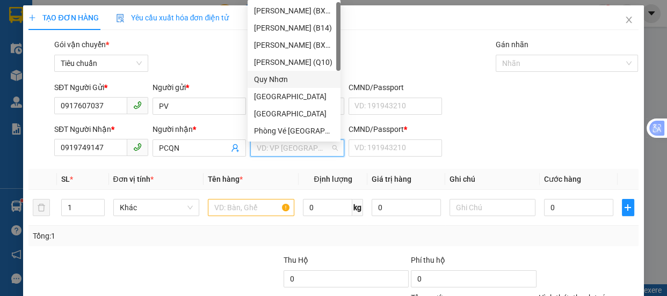
click at [267, 79] on div "Quy Nhơn" at bounding box center [294, 80] width 80 height 12
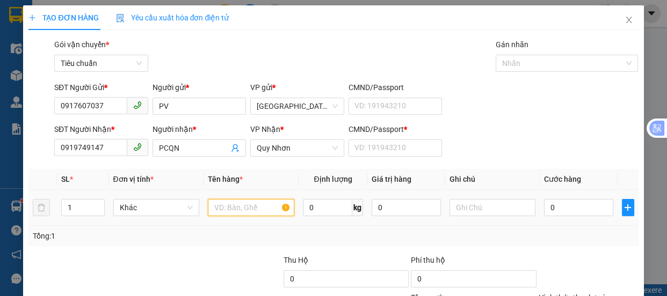
click at [224, 209] on input "text" at bounding box center [251, 207] width 86 height 17
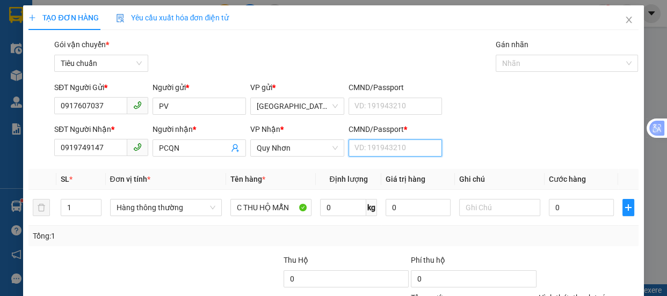
drag, startPoint x: 358, startPoint y: 150, endPoint x: 290, endPoint y: 183, distance: 75.1
click at [355, 151] on input "CMND/Passport *" at bounding box center [395, 148] width 94 height 17
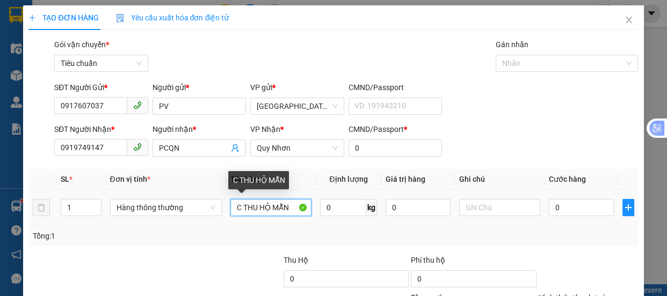
drag, startPoint x: 288, startPoint y: 209, endPoint x: 227, endPoint y: 206, distance: 61.3
click at [287, 210] on input "C THU HỘ MẪN" at bounding box center [270, 207] width 81 height 17
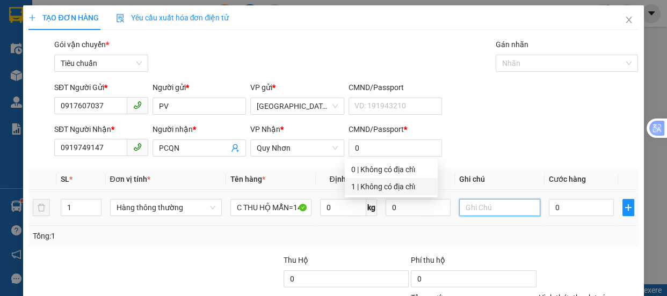
click at [468, 208] on input "text" at bounding box center [499, 207] width 81 height 17
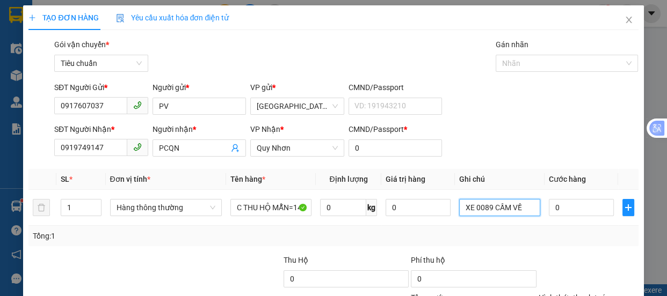
scroll to position [100, 0]
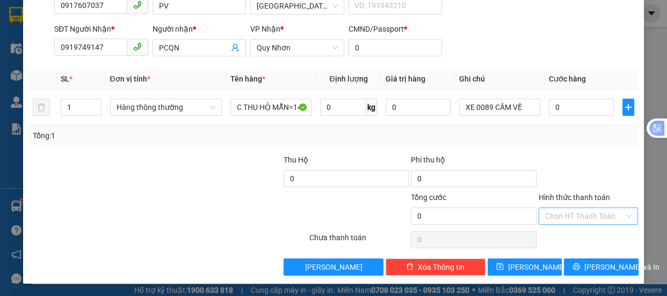
click at [557, 214] on input "Hình thức thanh toán" at bounding box center [584, 216] width 79 height 16
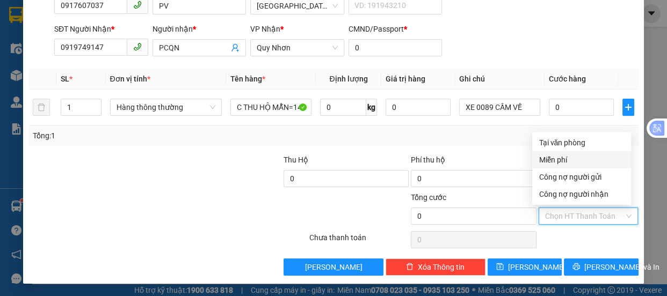
click at [553, 156] on div "Miễn phí" at bounding box center [581, 160] width 86 height 12
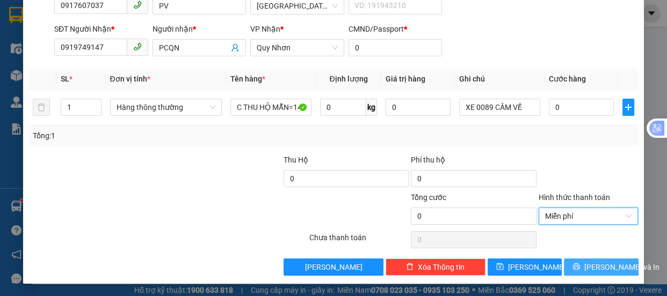
click at [580, 266] on icon "printer" at bounding box center [576, 267] width 8 height 8
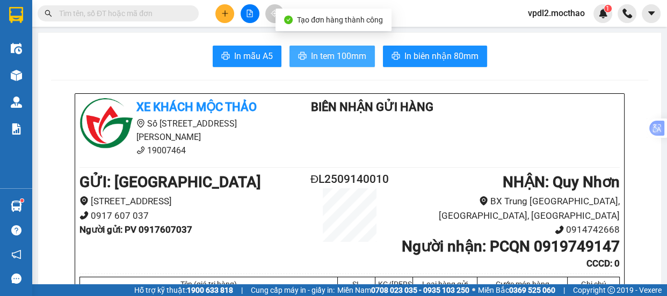
click at [323, 60] on span "In tem 100mm" at bounding box center [338, 55] width 55 height 13
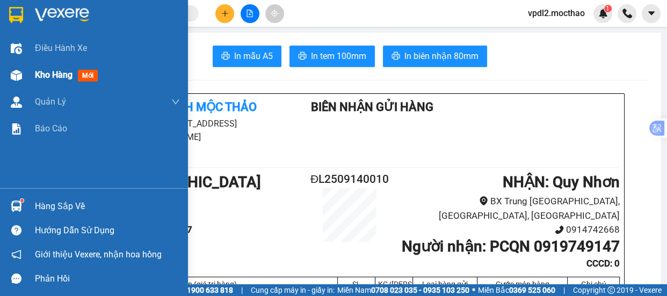
drag, startPoint x: 52, startPoint y: 81, endPoint x: 89, endPoint y: 67, distance: 39.8
click at [85, 68] on div "Kho hàng mới" at bounding box center [68, 74] width 67 height 13
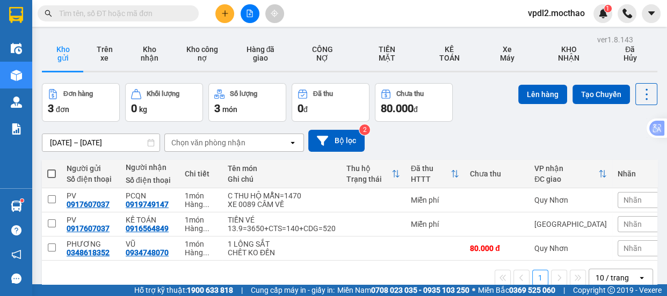
click at [53, 170] on span at bounding box center [51, 174] width 9 height 9
click at [52, 169] on input "checkbox" at bounding box center [52, 169] width 0 height 0
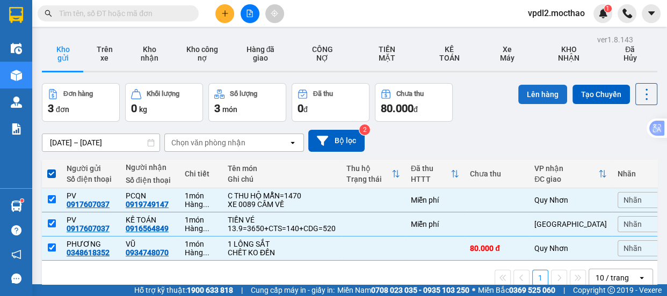
click at [537, 94] on button "Lên hàng" at bounding box center [542, 94] width 49 height 19
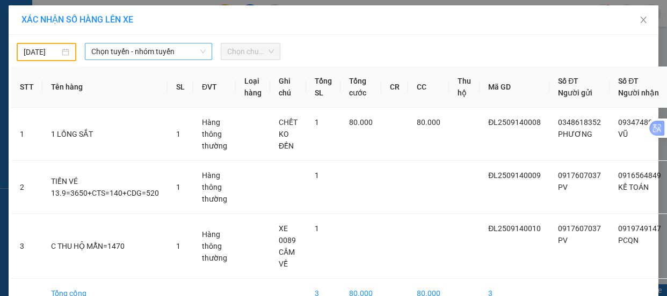
click at [176, 49] on span "Chọn tuyến - nhóm tuyến" at bounding box center [148, 51] width 114 height 16
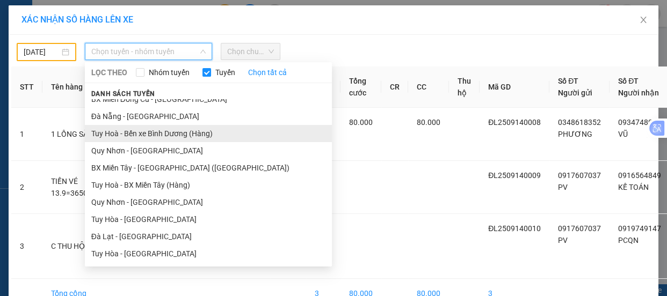
scroll to position [149, 0]
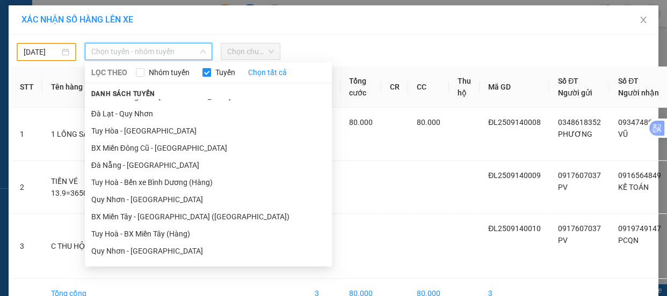
drag, startPoint x: 123, startPoint y: 116, endPoint x: 136, endPoint y: 107, distance: 15.8
click at [126, 115] on li "Đà Lạt - Quy Nhơn" at bounding box center [208, 113] width 247 height 17
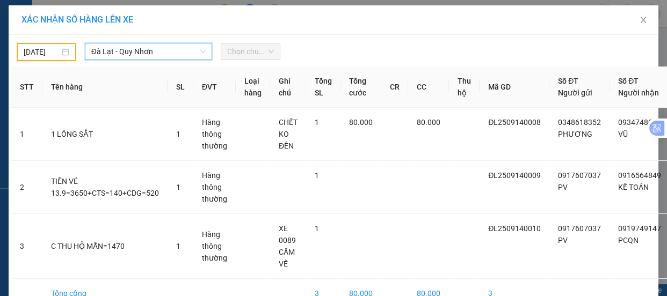
drag, startPoint x: 259, startPoint y: 51, endPoint x: 272, endPoint y: 72, distance: 25.0
click at [259, 52] on span "Chọn chuyến" at bounding box center [250, 51] width 47 height 16
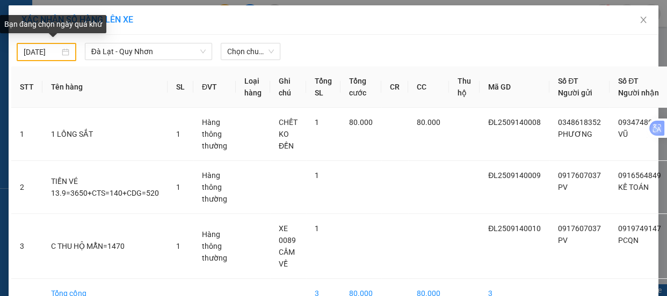
click at [61, 50] on div "[DATE]" at bounding box center [47, 52] width 46 height 12
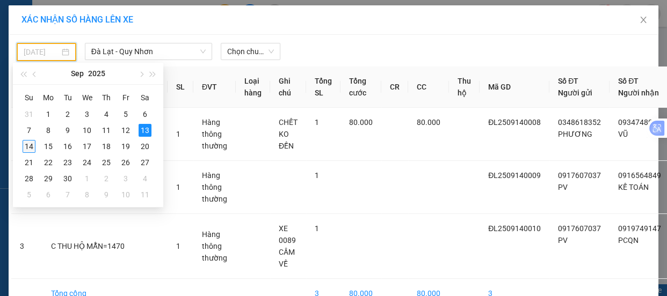
drag, startPoint x: 33, startPoint y: 144, endPoint x: 228, endPoint y: 61, distance: 211.9
click at [45, 139] on tr "14 15 16 17 18 19 20" at bounding box center [86, 147] width 135 height 16
click at [255, 47] on span "Chọn chuyến" at bounding box center [250, 51] width 47 height 16
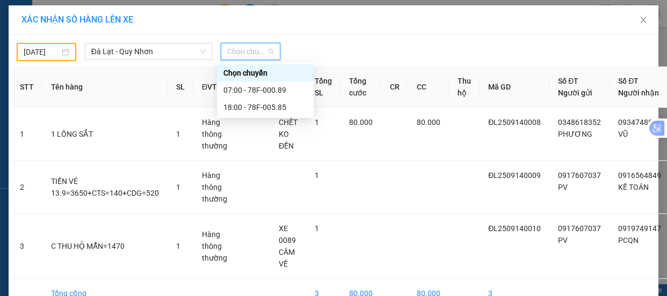
scroll to position [0, 0]
click at [240, 97] on div "07:00 - 78F-000.89" at bounding box center [265, 90] width 97 height 17
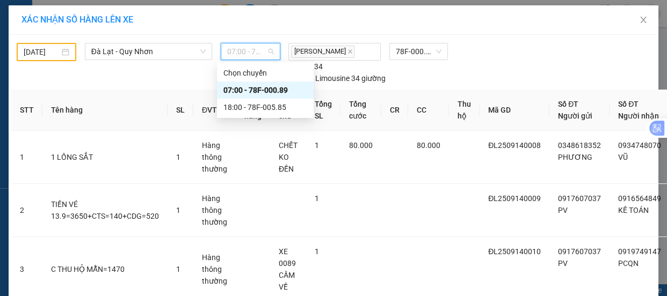
click at [266, 52] on span "07:00 - 78F-000.89" at bounding box center [250, 51] width 47 height 16
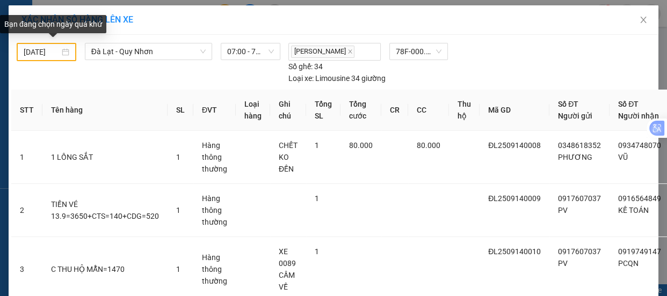
click at [65, 48] on div "[DATE]" at bounding box center [47, 52] width 46 height 12
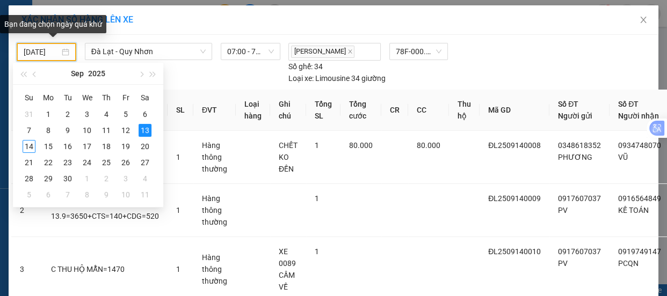
scroll to position [0, 2]
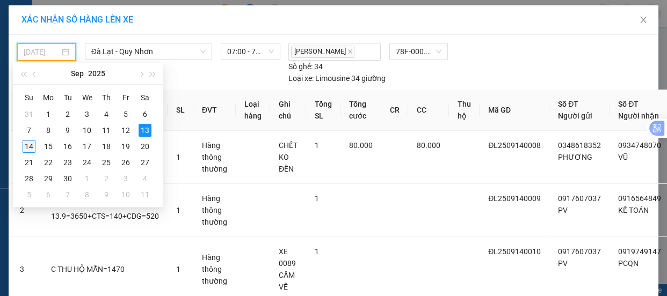
click at [30, 149] on div "14" at bounding box center [29, 146] width 13 height 13
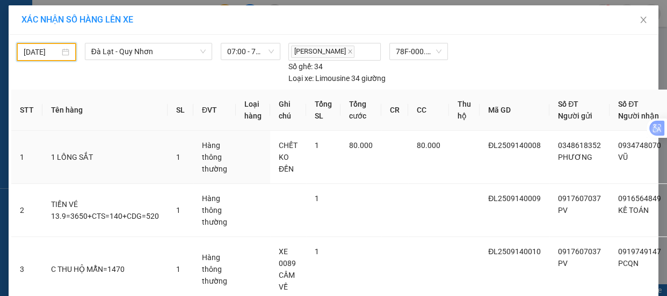
scroll to position [0, 1]
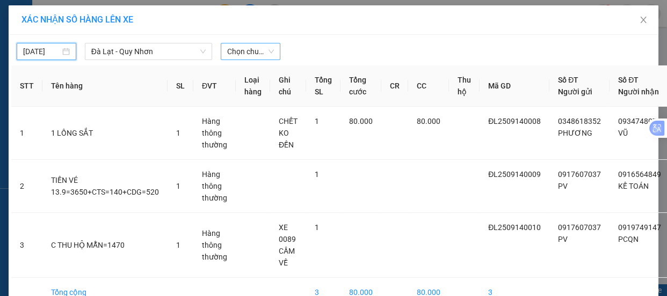
click at [263, 52] on span "Chọn chuyến" at bounding box center [250, 51] width 47 height 16
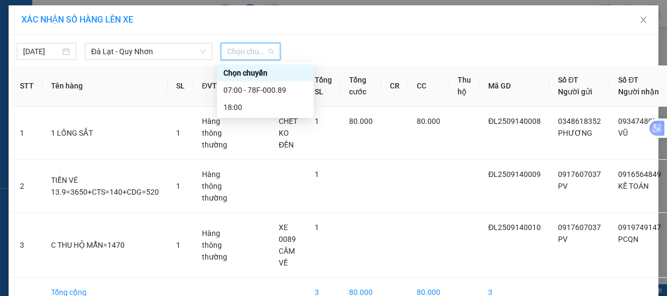
scroll to position [0, 0]
click at [258, 93] on div "07:00 - 78F-000.89" at bounding box center [265, 90] width 84 height 12
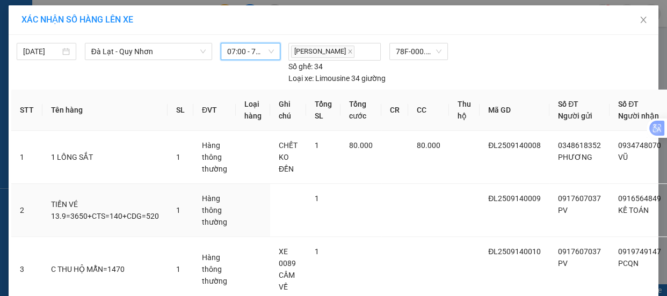
scroll to position [103, 0]
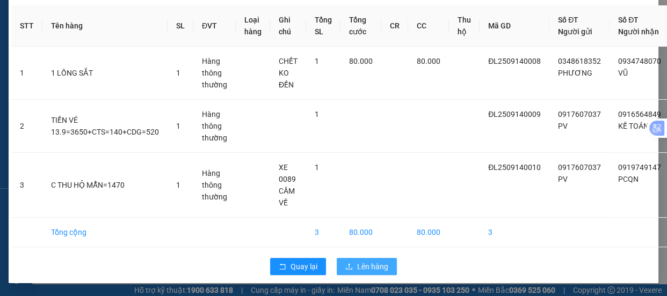
click at [357, 261] on span "Lên hàng" at bounding box center [372, 267] width 31 height 12
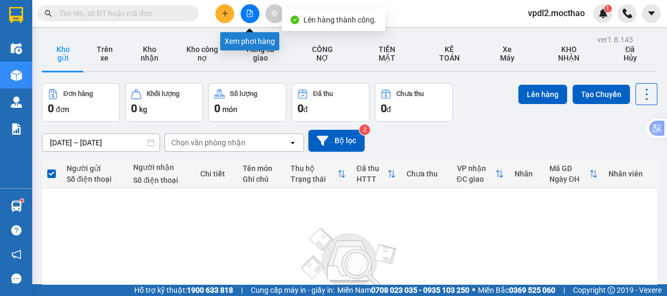
click at [249, 13] on icon "file-add" at bounding box center [250, 14] width 6 height 8
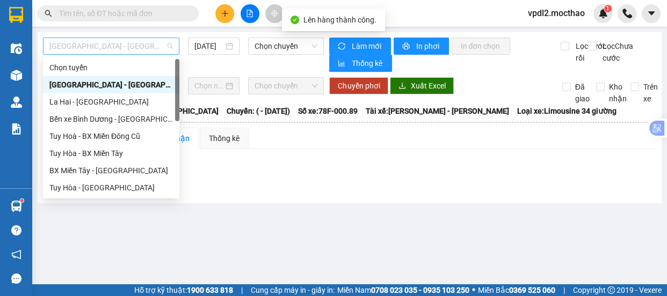
click at [144, 45] on span "[GEOGRAPHIC_DATA] - [GEOGRAPHIC_DATA]" at bounding box center [110, 46] width 123 height 16
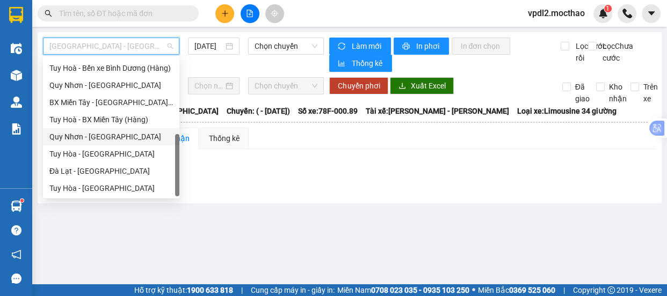
scroll to position [93, 0]
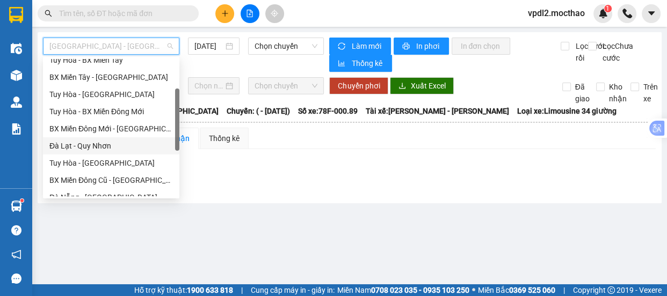
click at [85, 147] on div "Đà Lạt - Quy Nhơn" at bounding box center [110, 146] width 123 height 12
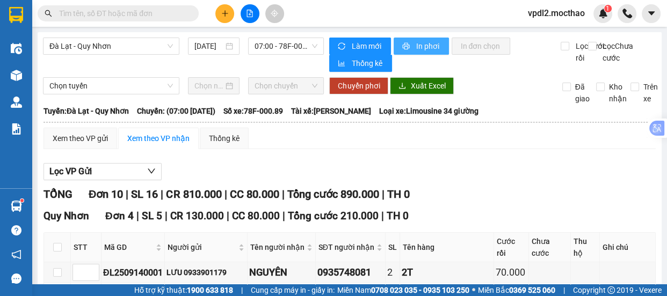
click at [422, 41] on span "In phơi" at bounding box center [428, 46] width 25 height 12
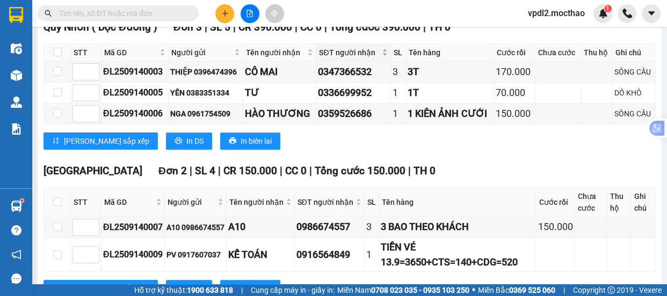
scroll to position [281, 0]
